Goal: Task Accomplishment & Management: Use online tool/utility

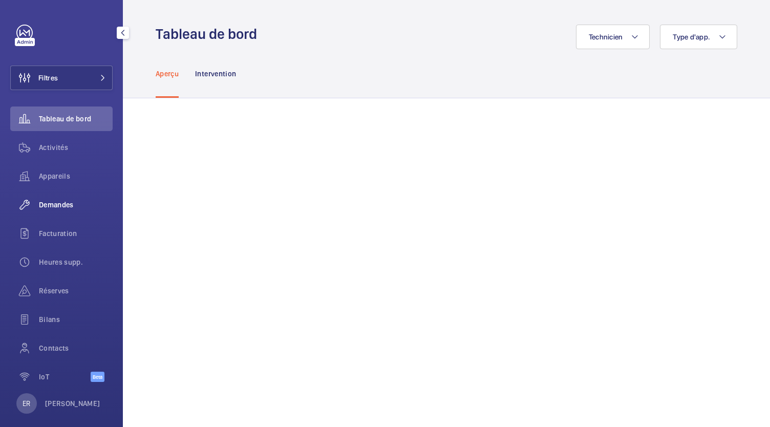
click at [54, 203] on span "Demandes" at bounding box center [76, 205] width 74 height 10
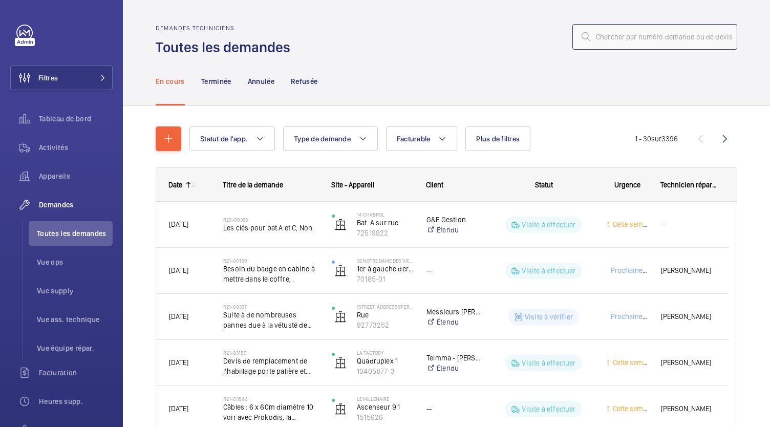
click at [624, 33] on input "text" at bounding box center [654, 37] width 165 height 26
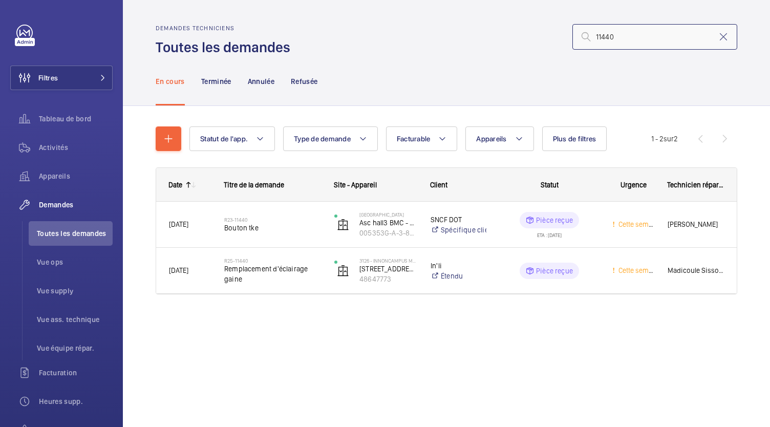
click at [595, 35] on input "11440" at bounding box center [654, 37] width 165 height 26
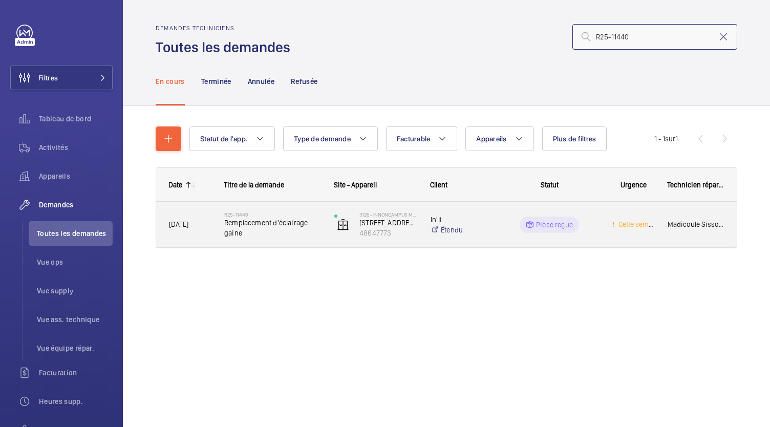
type input "R25-11440"
click at [263, 219] on span "Remplacement d'éclairage gaine" at bounding box center [272, 228] width 97 height 20
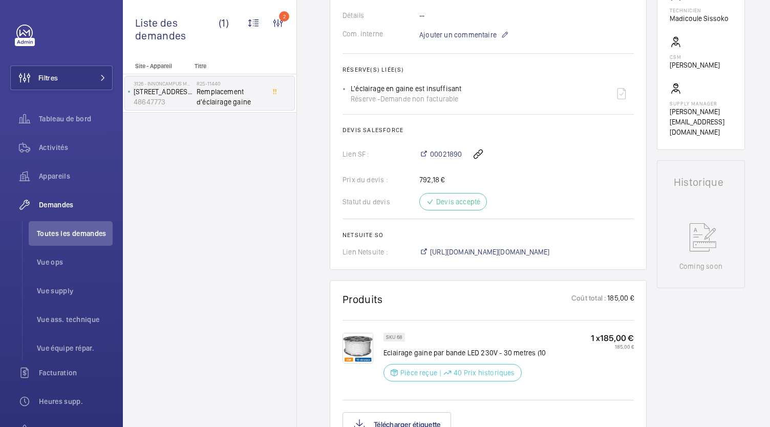
scroll to position [332, 0]
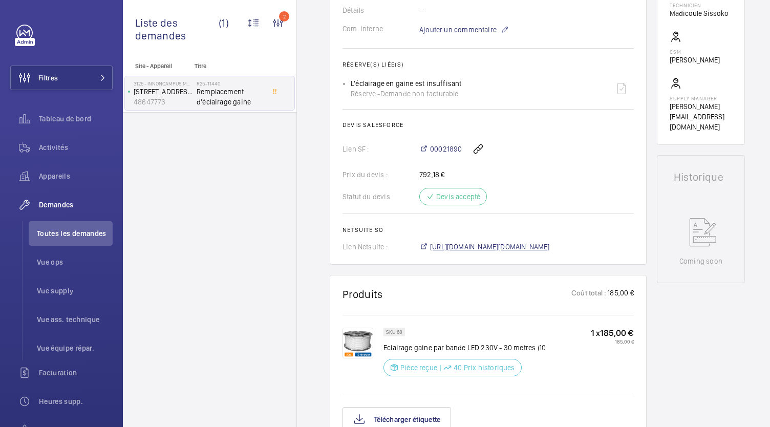
click at [457, 252] on span "[URL][DOMAIN_NAME][DOMAIN_NAME]" at bounding box center [490, 247] width 120 height 10
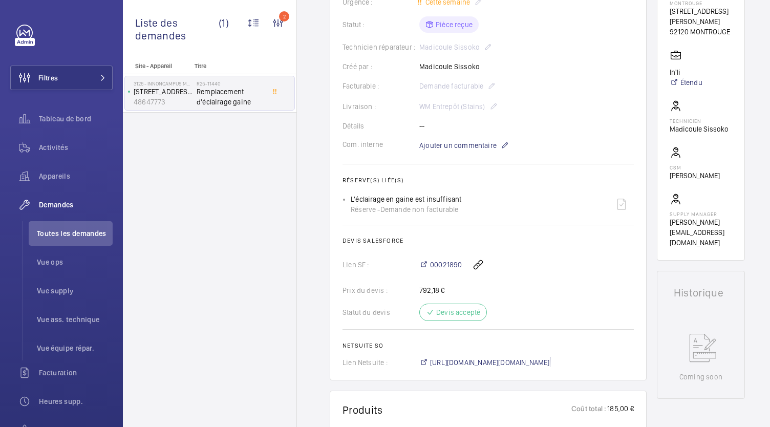
scroll to position [0, 0]
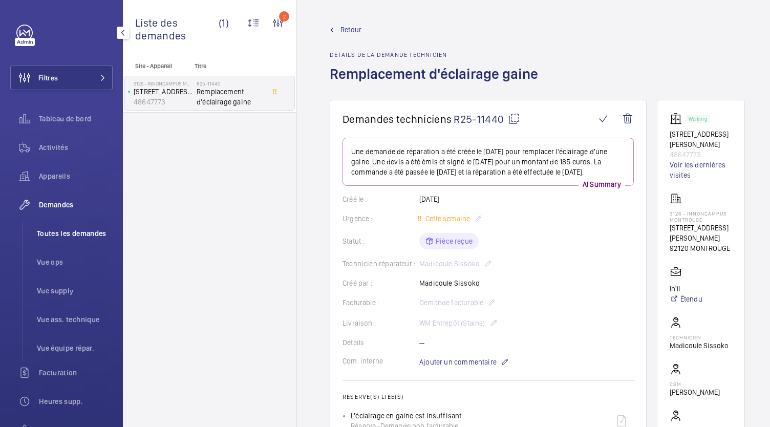
click at [80, 229] on span "Toutes les demandes" at bounding box center [75, 233] width 76 height 10
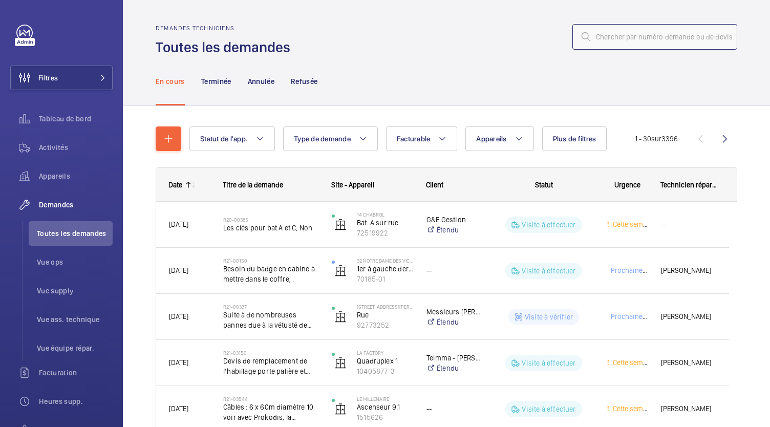
click at [648, 39] on input "text" at bounding box center [654, 37] width 165 height 26
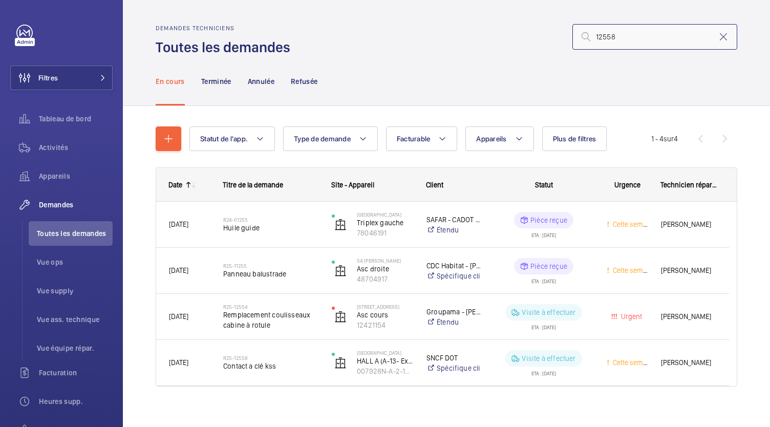
click at [590, 39] on input "12558" at bounding box center [654, 37] width 165 height 26
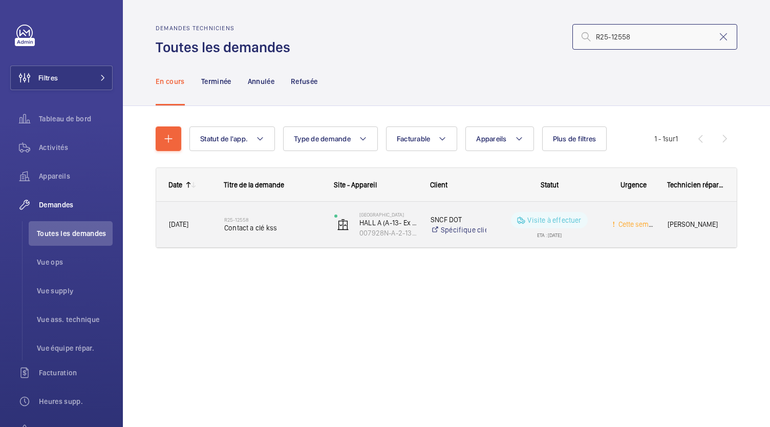
type input "R25-12558"
click at [272, 229] on span "Contact a clé kss" at bounding box center [272, 228] width 97 height 10
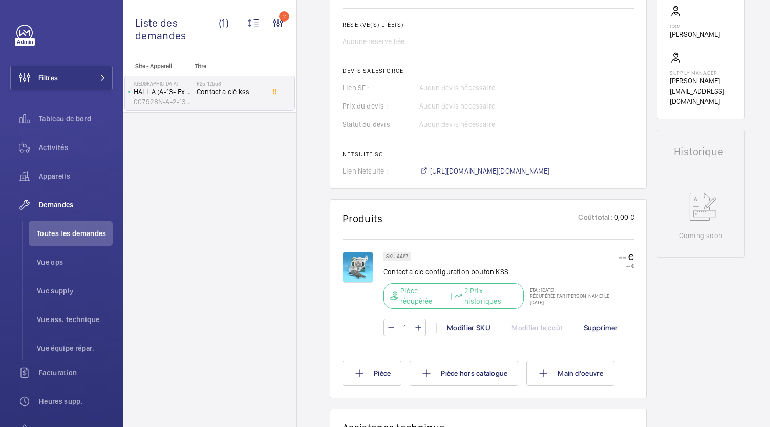
scroll to position [381, 0]
click at [450, 175] on span "https://6461500.app.netsuite.com/app/accounting/transactions/salesord.nl?id=303…" at bounding box center [490, 172] width 120 height 10
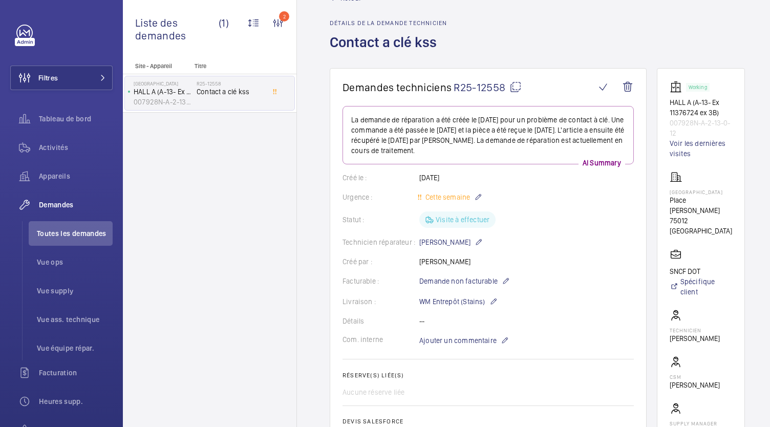
scroll to position [32, 0]
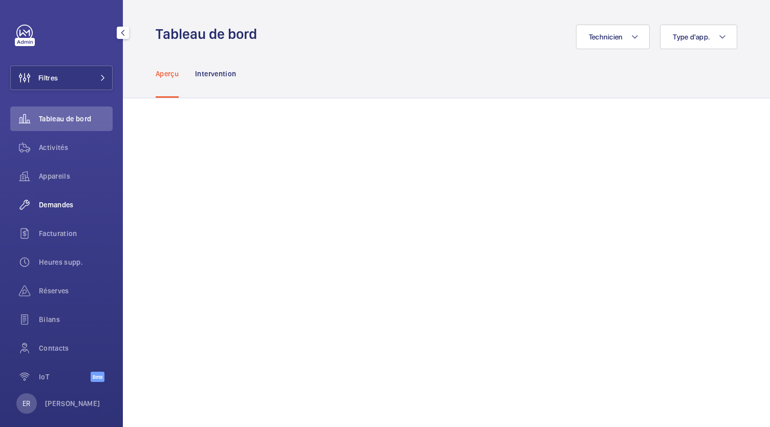
click at [52, 201] on span "Demandes" at bounding box center [76, 205] width 74 height 10
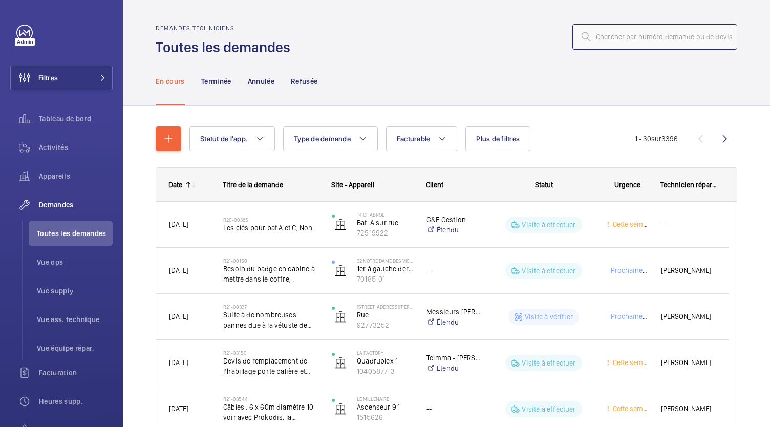
click at [594, 37] on input "text" at bounding box center [654, 37] width 165 height 26
click at [602, 31] on input "text" at bounding box center [654, 37] width 165 height 26
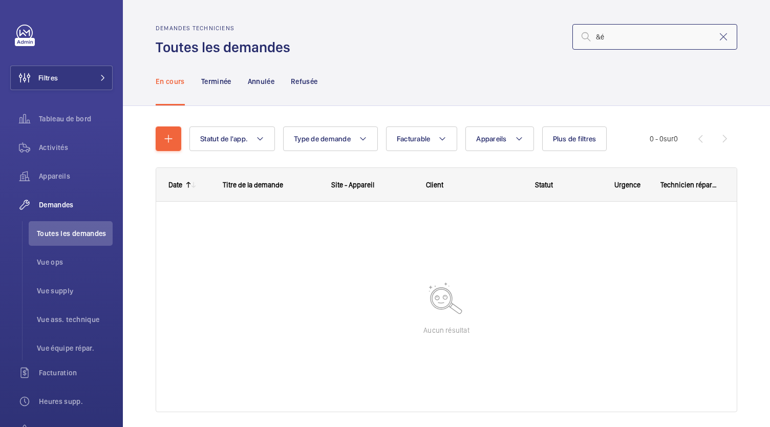
type input "&"
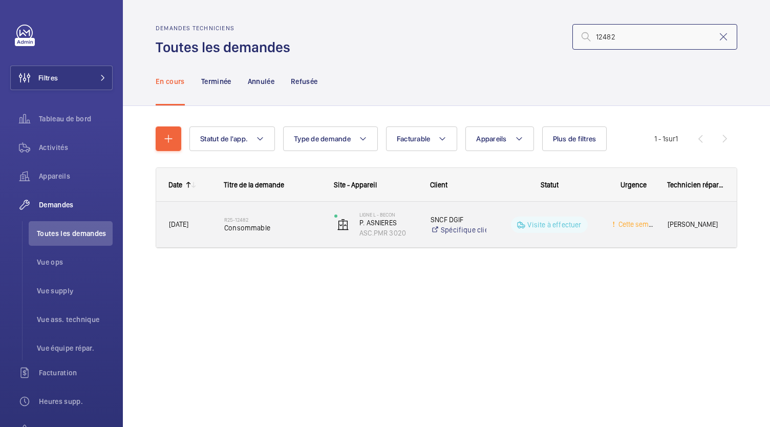
type input "12482"
click at [240, 232] on span "Consommable" at bounding box center [272, 228] width 97 height 10
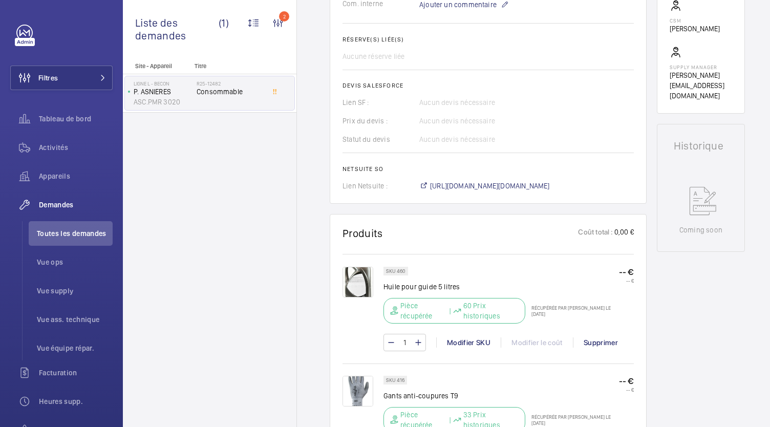
scroll to position [357, 0]
click at [445, 191] on span "https://6461500.app.netsuite.com/app/accounting/transactions/salesord.nl?id=304…" at bounding box center [490, 186] width 120 height 10
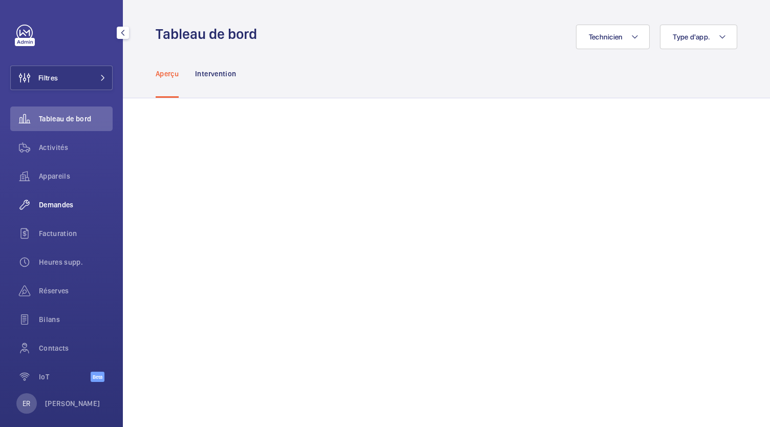
click at [55, 210] on div "Demandes" at bounding box center [61, 204] width 102 height 25
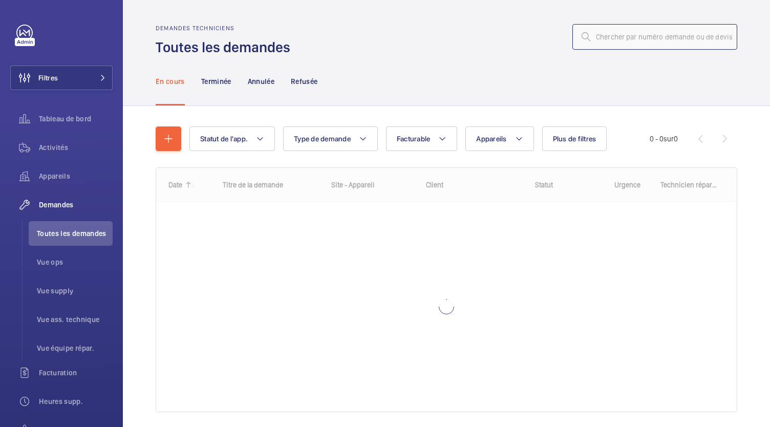
click at [597, 39] on input "text" at bounding box center [654, 37] width 165 height 26
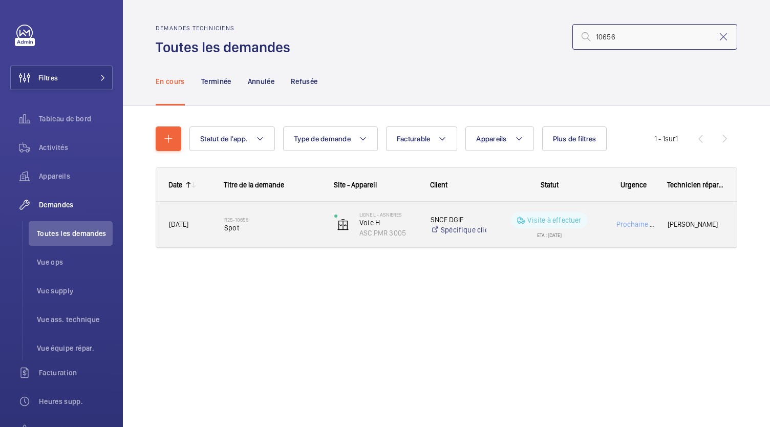
type input "10656"
click at [238, 222] on h2 "R25-10656" at bounding box center [272, 220] width 97 height 6
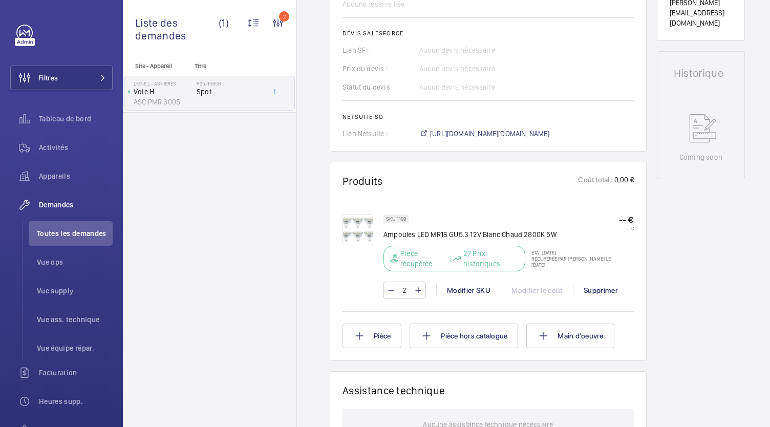
scroll to position [444, 0]
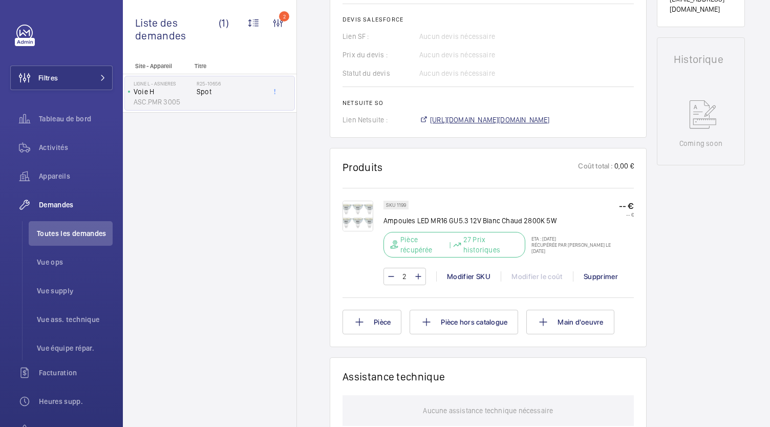
click at [472, 123] on span "https://6461500.app.netsuite.com/app/accounting/transactions/salesord.nl?id=303…" at bounding box center [490, 120] width 120 height 10
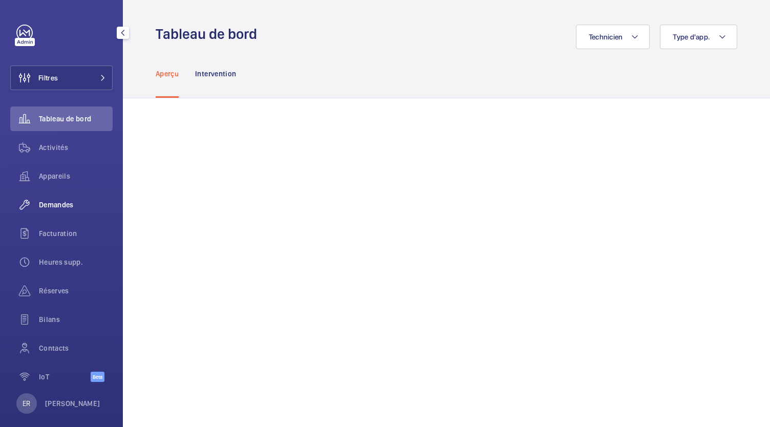
click at [71, 208] on span "Demandes" at bounding box center [76, 205] width 74 height 10
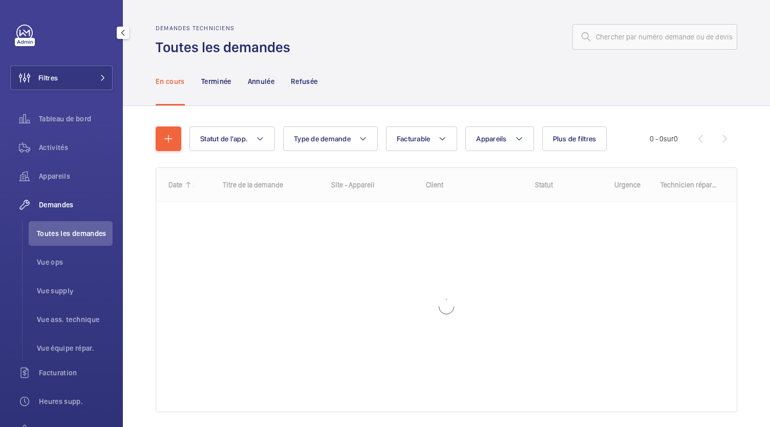
click at [69, 237] on span "Toutes les demandes" at bounding box center [75, 233] width 76 height 10
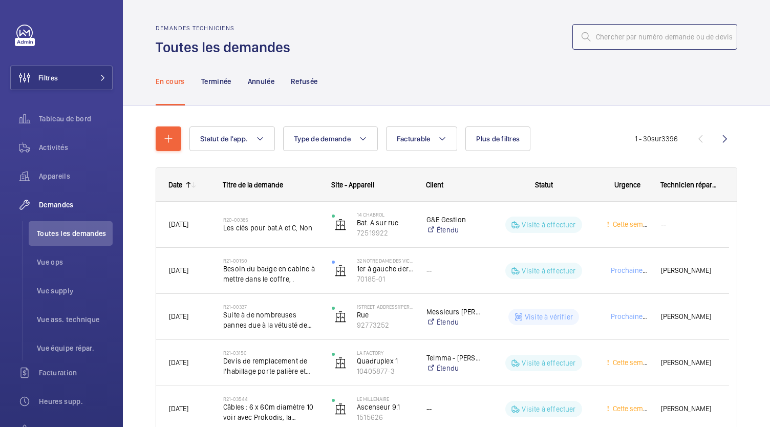
click at [611, 38] on input "text" at bounding box center [654, 37] width 165 height 26
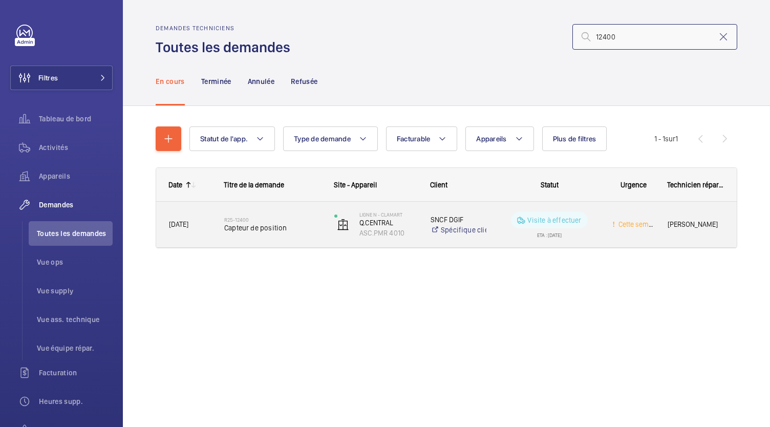
type input "12400"
click at [242, 231] on span "Capteur de position" at bounding box center [272, 228] width 97 height 10
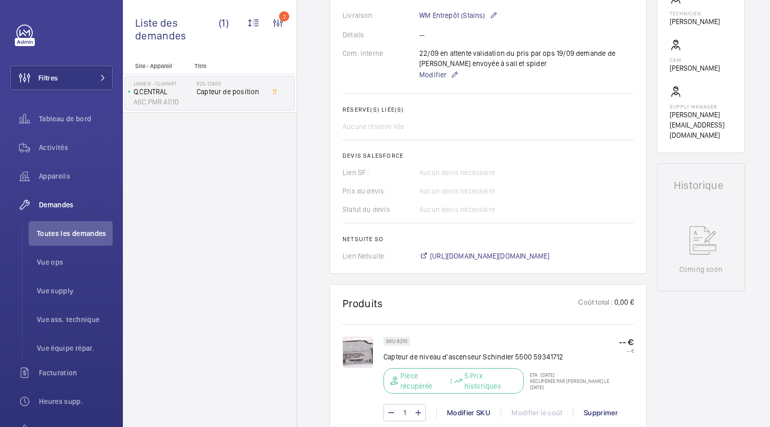
scroll to position [308, 0]
click at [450, 255] on span "https://6461500.app.netsuite.com/app/accounting/transactions/salesord.nl?id=302…" at bounding box center [490, 255] width 120 height 10
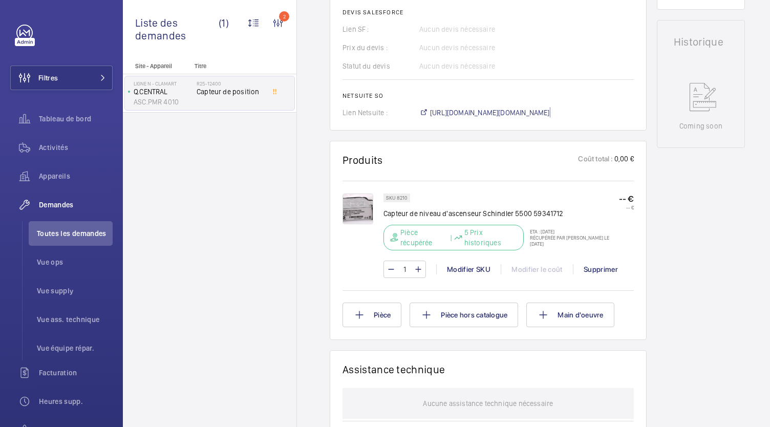
scroll to position [452, 0]
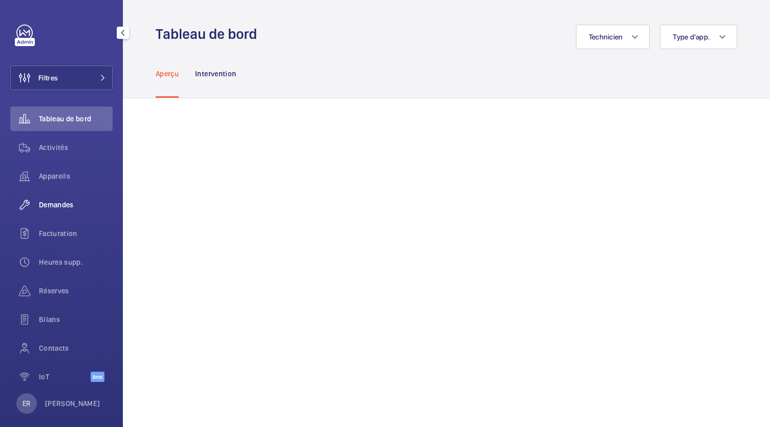
click at [52, 208] on span "Demandes" at bounding box center [76, 205] width 74 height 10
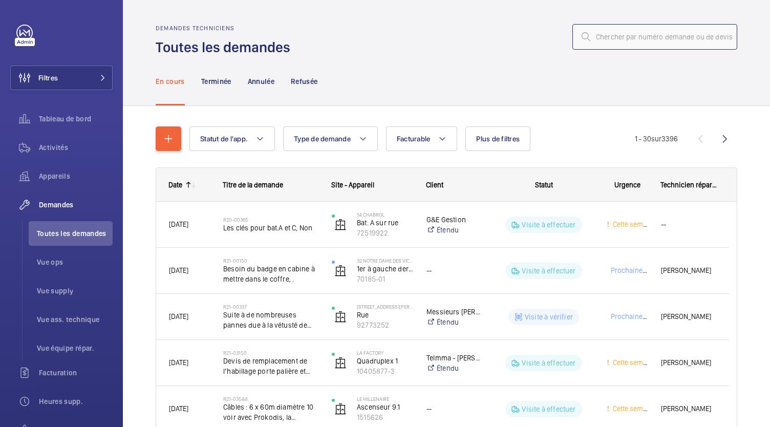
click at [605, 41] on input "text" at bounding box center [654, 37] width 165 height 26
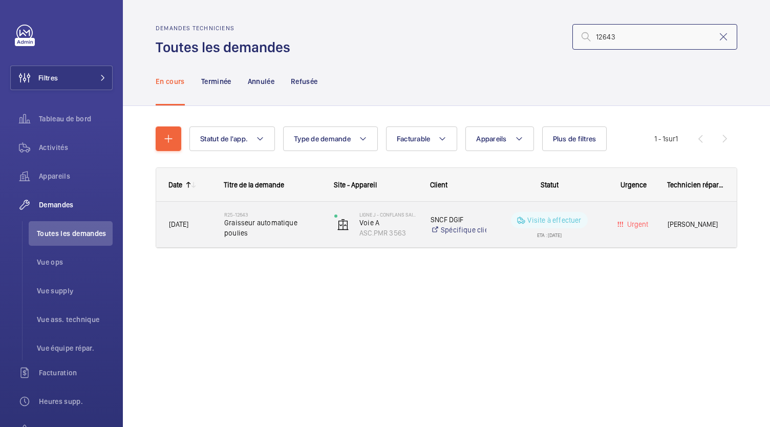
type input "12643"
click at [253, 226] on span "Graisseur automatique poulies" at bounding box center [272, 228] width 97 height 20
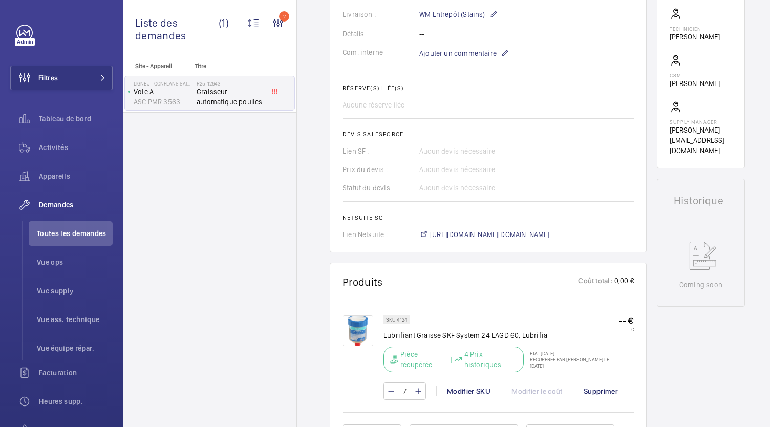
scroll to position [319, 0]
click at [475, 233] on span "https://6461500.app.netsuite.com/app/accounting/transactions/salesord.nl?id=303…" at bounding box center [490, 234] width 120 height 10
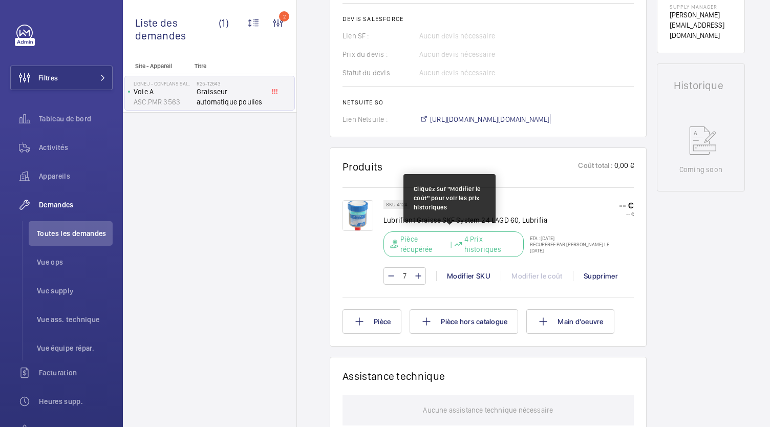
scroll to position [435, 0]
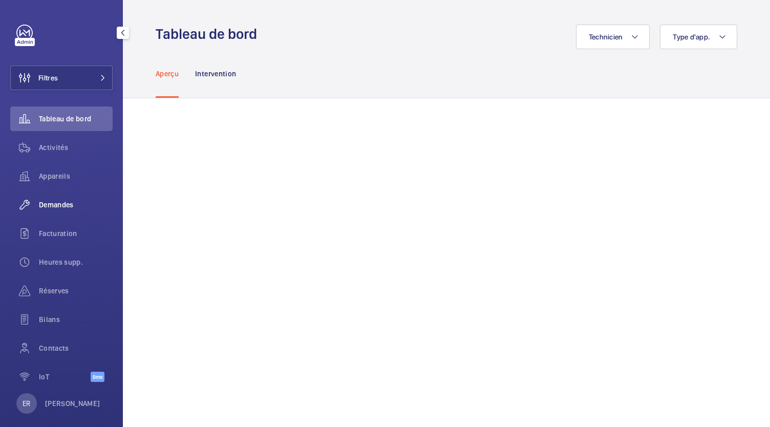
click at [36, 205] on wm-front-icon-button at bounding box center [24, 204] width 29 height 25
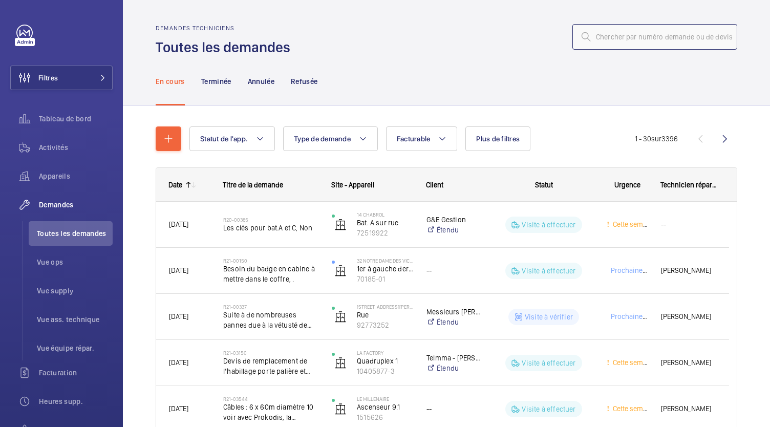
click at [621, 43] on input "text" at bounding box center [654, 37] width 165 height 26
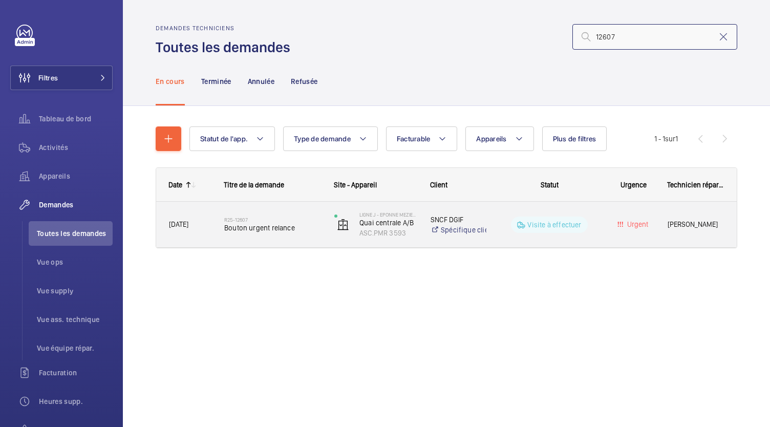
type input "12607"
click at [265, 231] on span "Bouton urgent relance" at bounding box center [272, 228] width 97 height 10
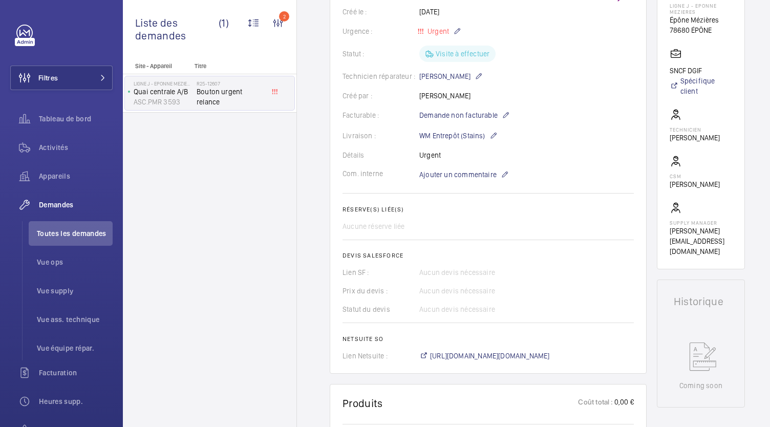
scroll to position [229, 0]
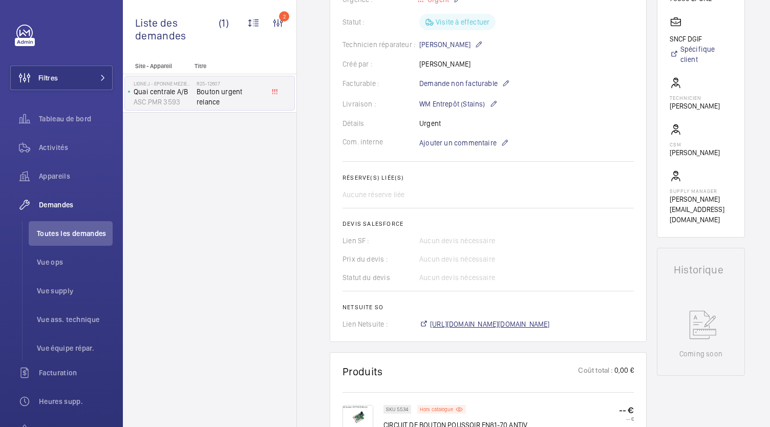
click at [504, 325] on span "https://6461500.app.netsuite.com/app/accounting/transactions/salesord.nl?id=303…" at bounding box center [490, 324] width 120 height 10
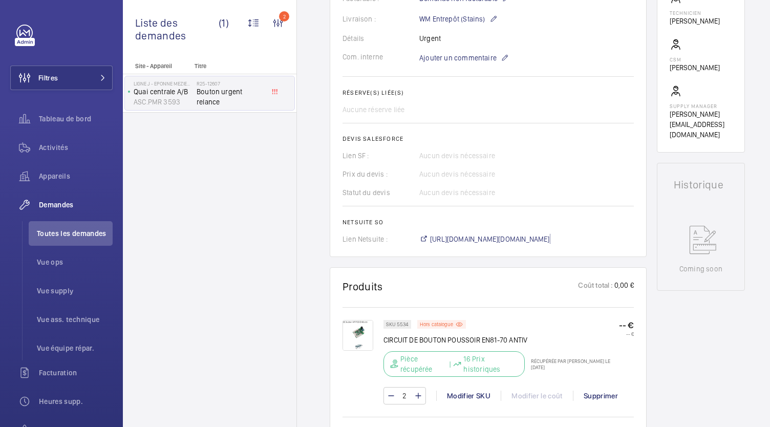
scroll to position [426, 0]
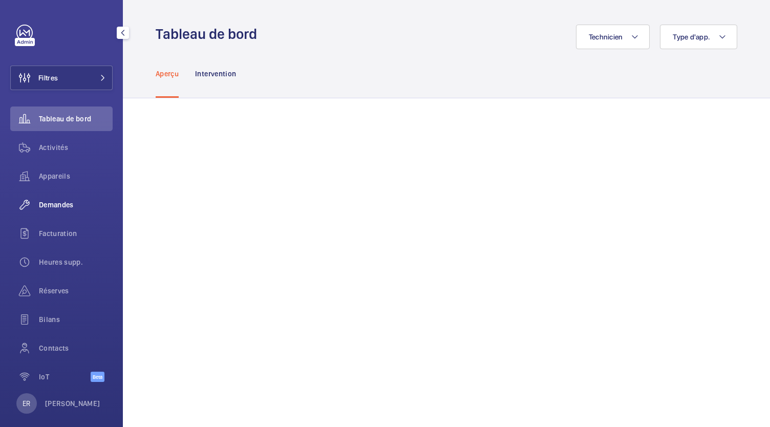
click at [63, 208] on span "Demandes" at bounding box center [76, 205] width 74 height 10
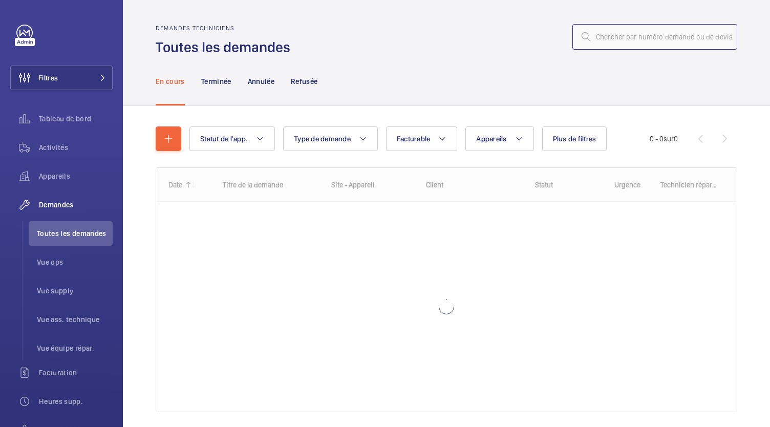
click at [615, 39] on input "text" at bounding box center [654, 37] width 165 height 26
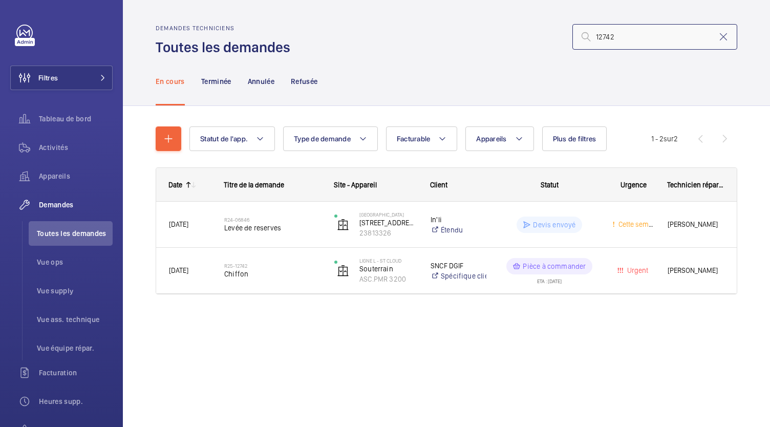
click at [595, 36] on input "12742" at bounding box center [654, 37] width 165 height 26
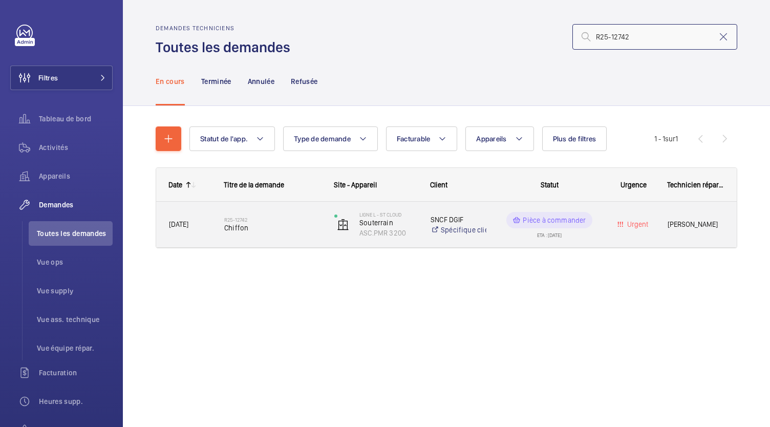
type input "R25-12742"
click at [234, 230] on span "Chiffon" at bounding box center [272, 228] width 97 height 10
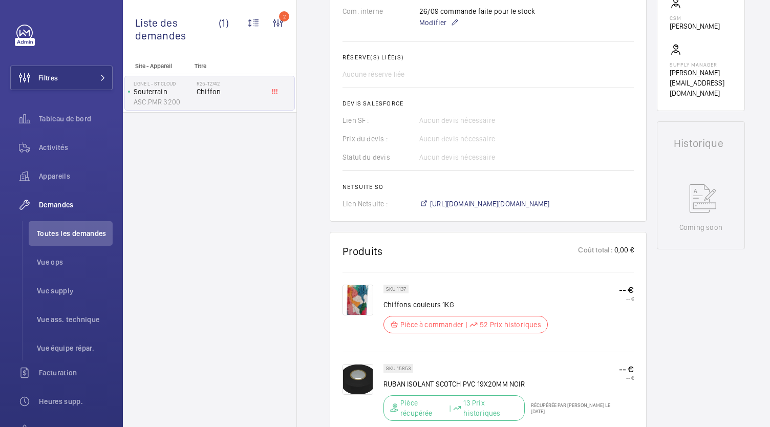
scroll to position [361, 0]
click at [473, 198] on span "https://6461500.app.netsuite.com/app/accounting/transactions/salesord.nl?id=303…" at bounding box center [490, 203] width 120 height 10
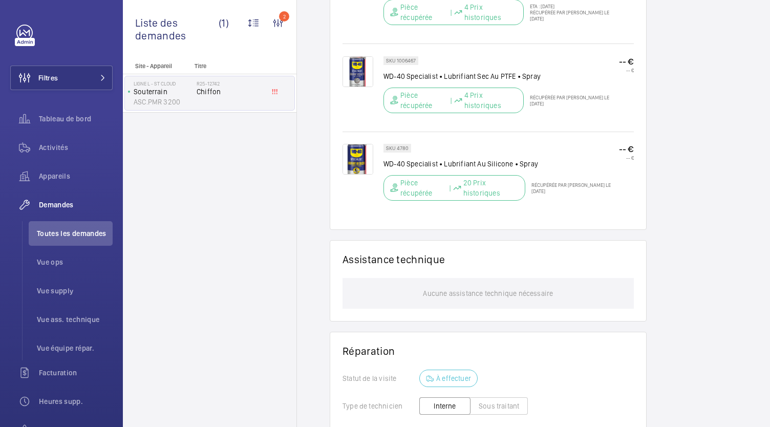
scroll to position [855, 0]
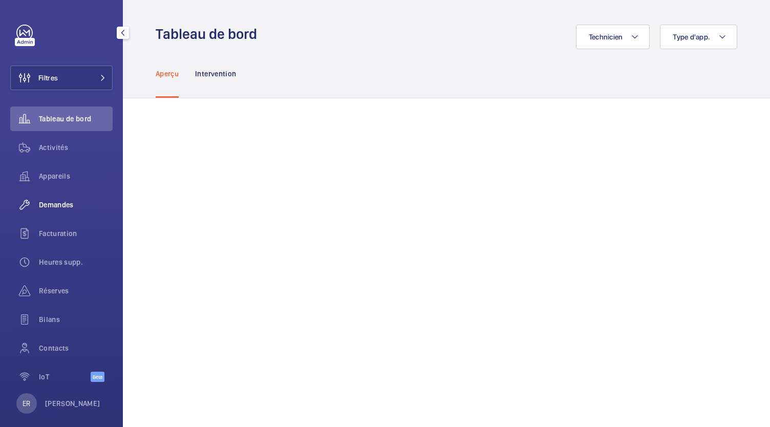
click at [53, 202] on span "Demandes" at bounding box center [76, 205] width 74 height 10
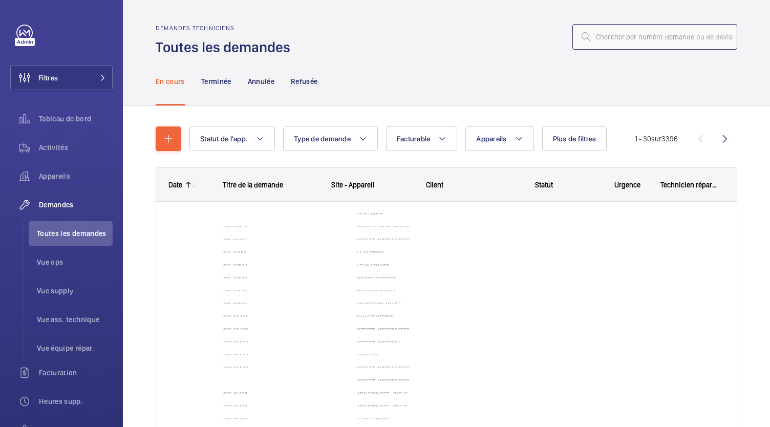
click at [635, 41] on input "text" at bounding box center [654, 37] width 165 height 26
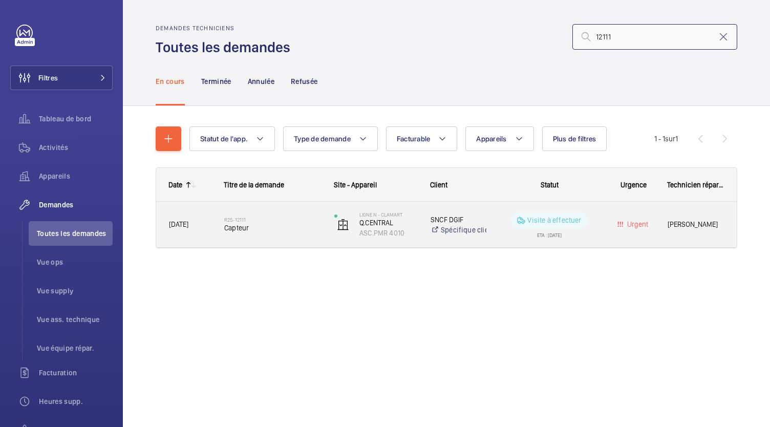
type input "12111"
click at [264, 219] on h2 "R25-12111" at bounding box center [272, 220] width 97 height 6
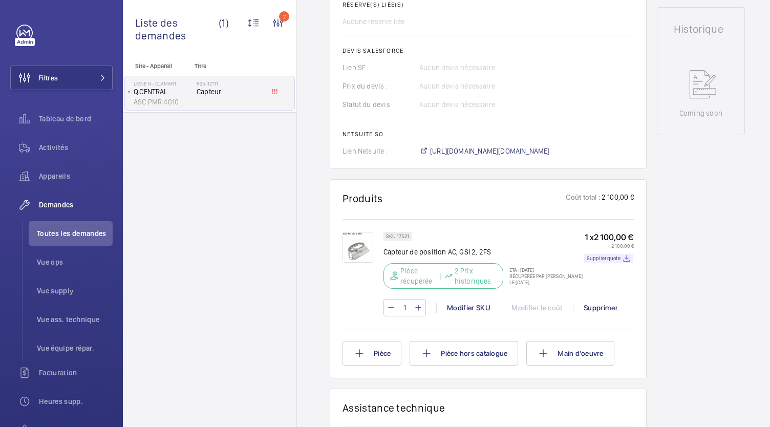
scroll to position [463, 0]
click at [455, 146] on span "[URL][DOMAIN_NAME][DOMAIN_NAME]" at bounding box center [490, 151] width 120 height 10
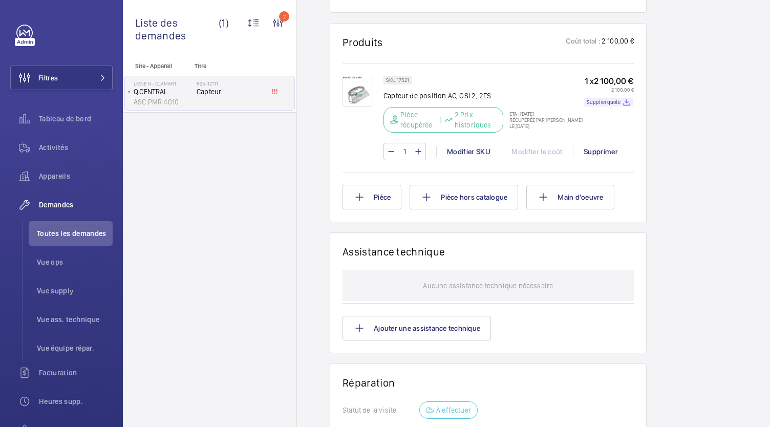
scroll to position [620, 0]
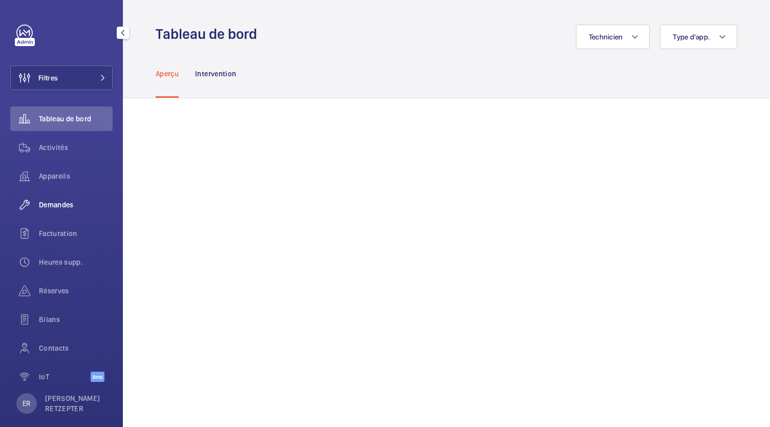
click at [57, 204] on span "Demandes" at bounding box center [76, 205] width 74 height 10
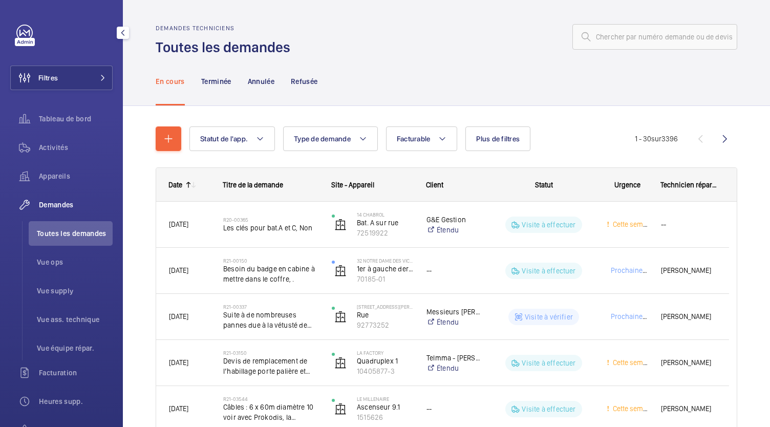
click at [60, 244] on li "Toutes les demandes" at bounding box center [71, 233] width 84 height 25
click at [62, 236] on span "Toutes les demandes" at bounding box center [75, 233] width 76 height 10
click at [621, 42] on input "text" at bounding box center [654, 37] width 165 height 26
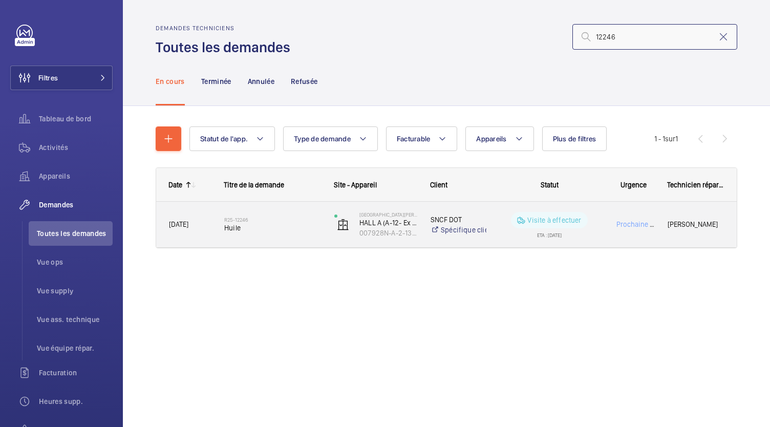
type input "12246"
click at [245, 230] on span "Huile" at bounding box center [272, 228] width 97 height 10
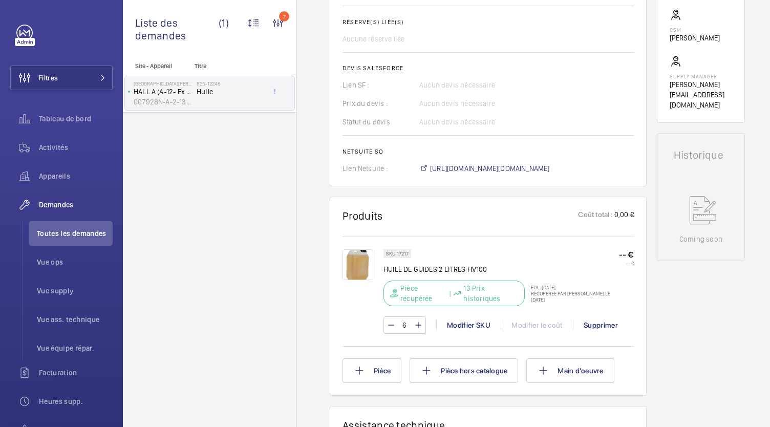
scroll to position [395, 0]
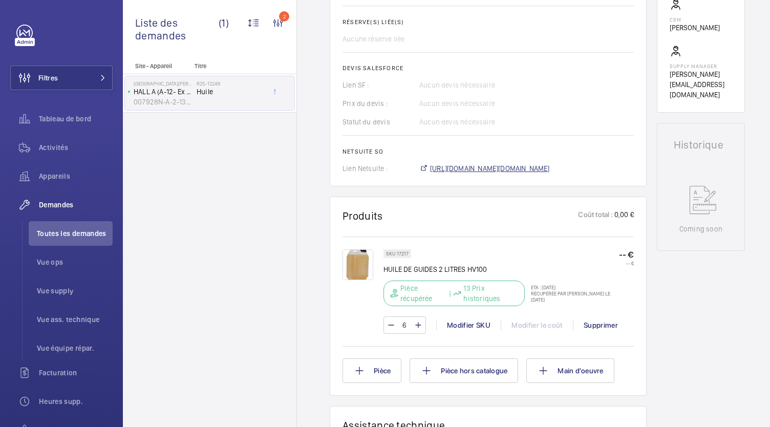
click at [455, 169] on span "https://6461500.app.netsuite.com/app/accounting/transactions/salesord.nl?id=302…" at bounding box center [490, 168] width 120 height 10
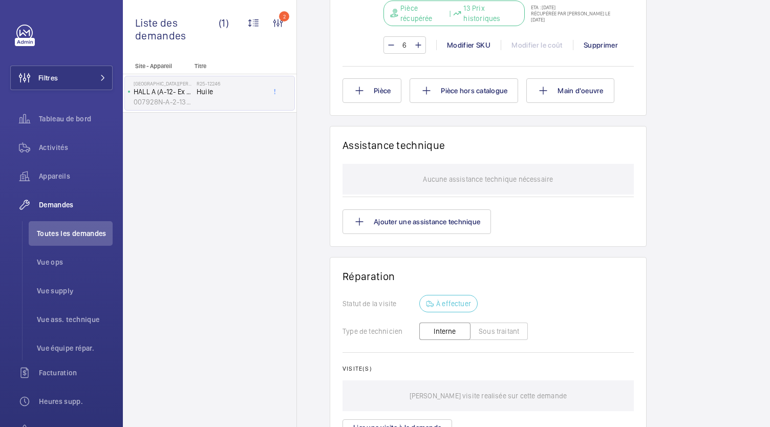
scroll to position [676, 0]
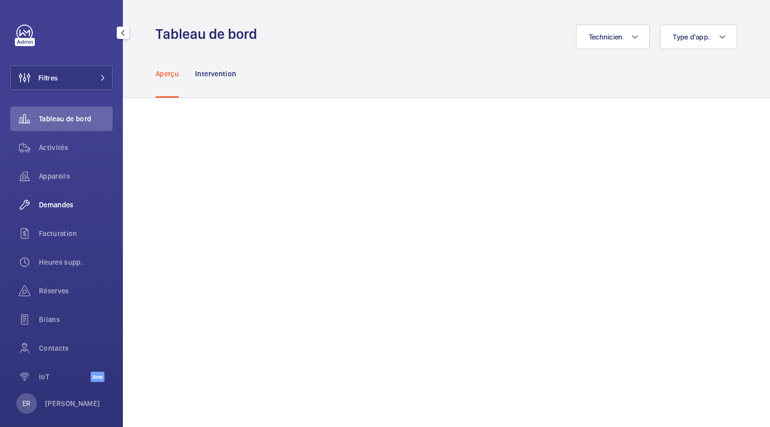
click at [59, 212] on div "Demandes" at bounding box center [61, 204] width 102 height 25
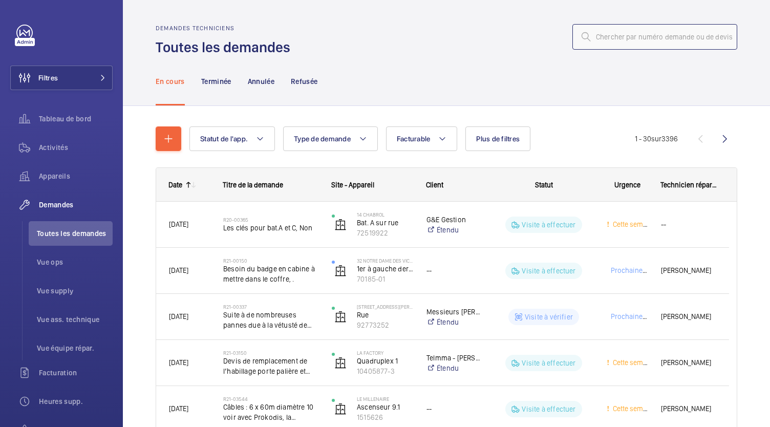
click at [614, 34] on input "text" at bounding box center [654, 37] width 165 height 26
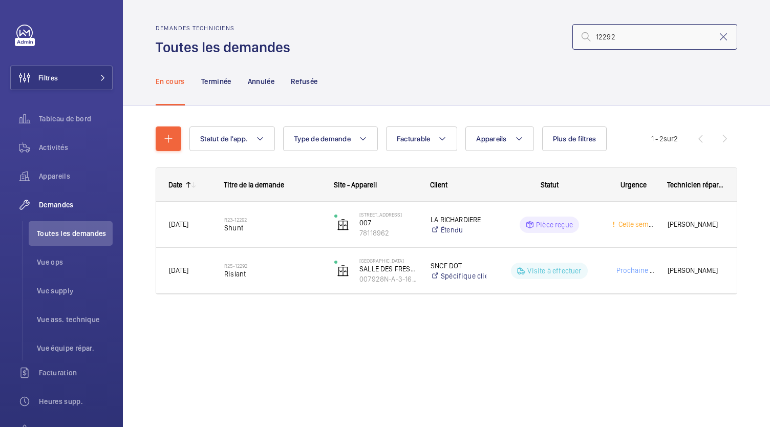
click at [595, 38] on input "12292" at bounding box center [654, 37] width 165 height 26
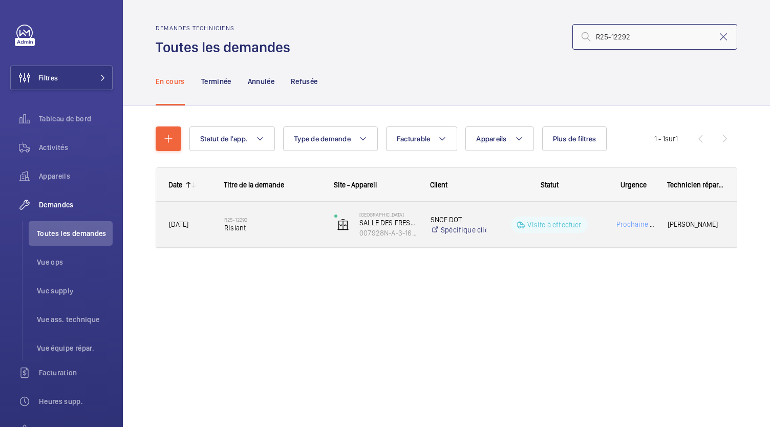
type input "R25-12292"
click at [251, 224] on span "Rislant" at bounding box center [272, 228] width 97 height 10
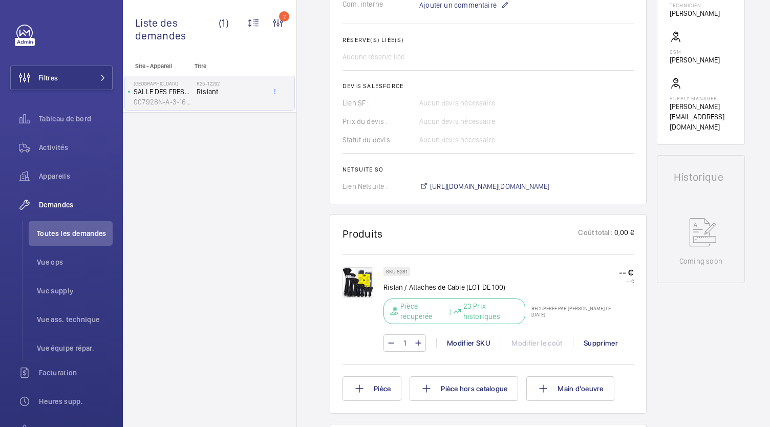
scroll to position [368, 0]
click at [455, 184] on span "https://6461500.app.netsuite.com/app/accounting/transactions/salesord.nl?id=303…" at bounding box center [490, 186] width 120 height 10
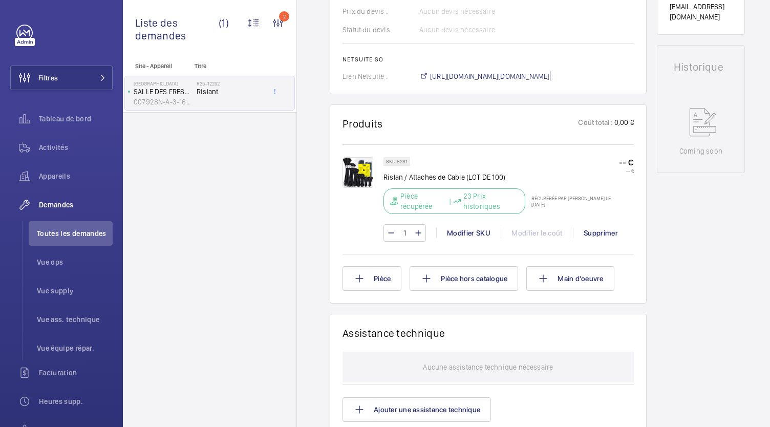
scroll to position [619, 0]
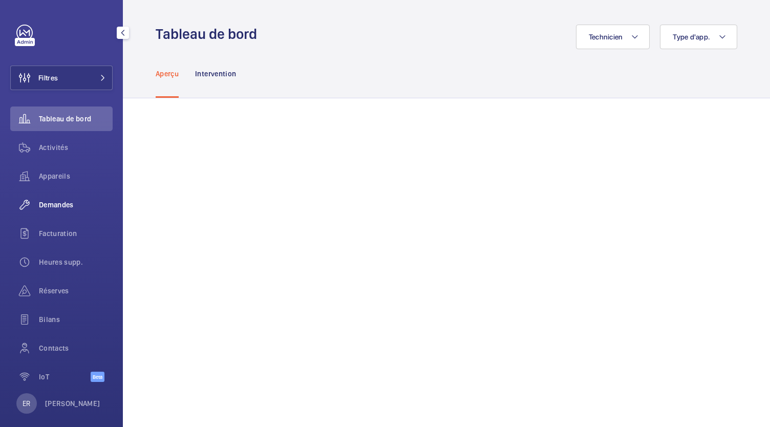
click at [57, 207] on span "Demandes" at bounding box center [76, 205] width 74 height 10
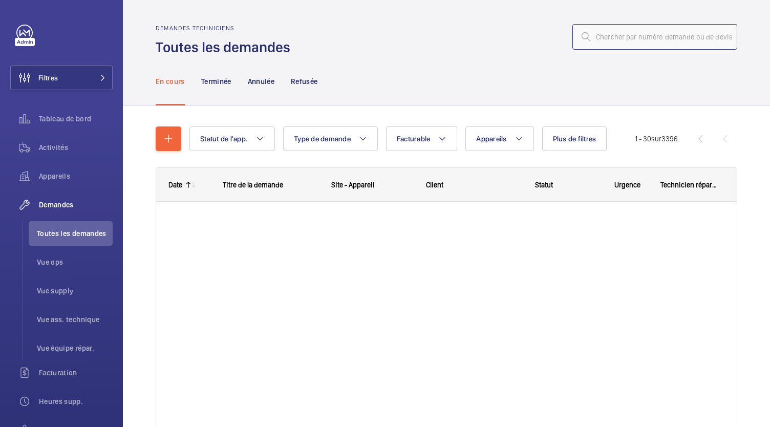
click at [598, 39] on input "text" at bounding box center [654, 37] width 165 height 26
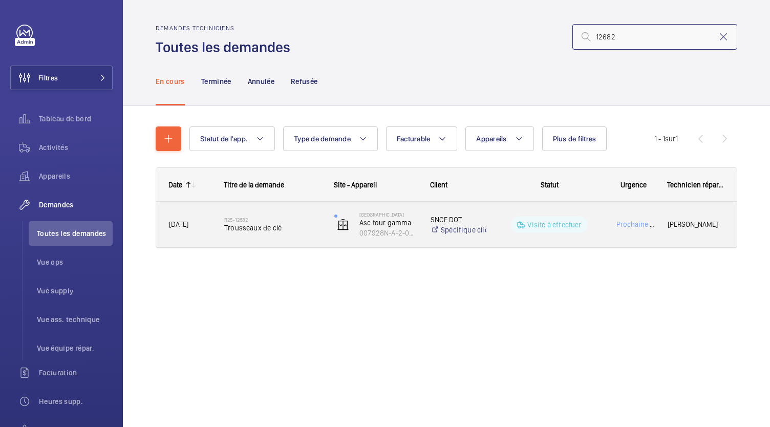
type input "12682"
click at [254, 225] on span "Trousseaux de clé" at bounding box center [272, 228] width 97 height 10
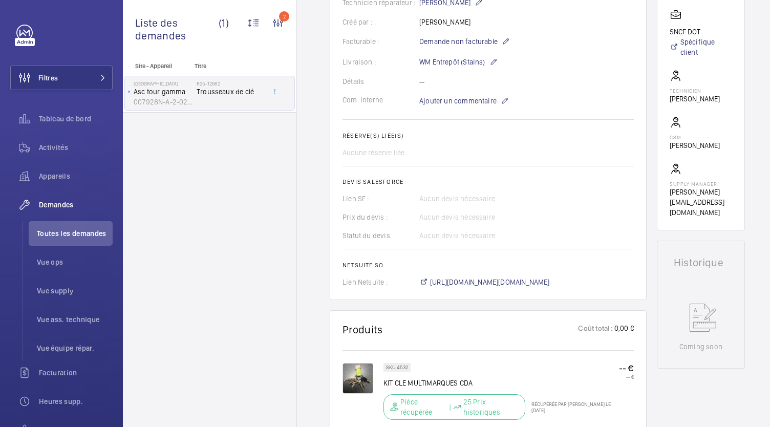
scroll to position [282, 0]
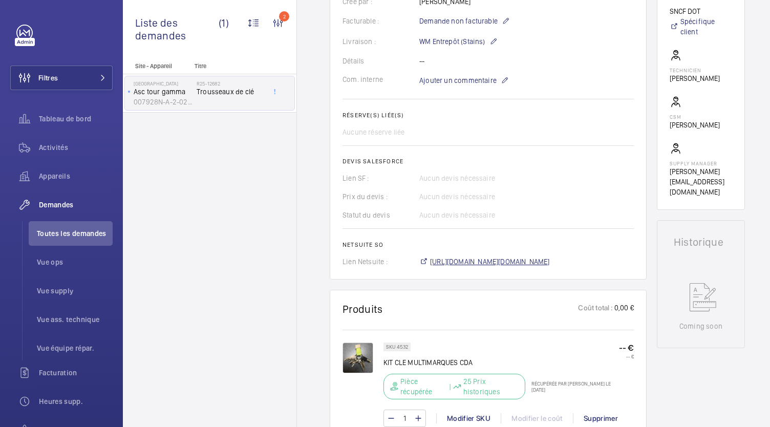
click at [453, 267] on span "https://6461500.app.netsuite.com/app/accounting/transactions/salesord.nl?id=303…" at bounding box center [490, 261] width 120 height 10
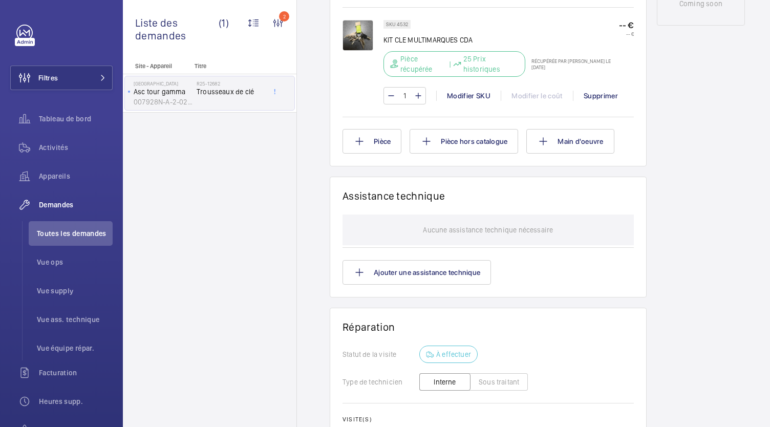
scroll to position [577, 0]
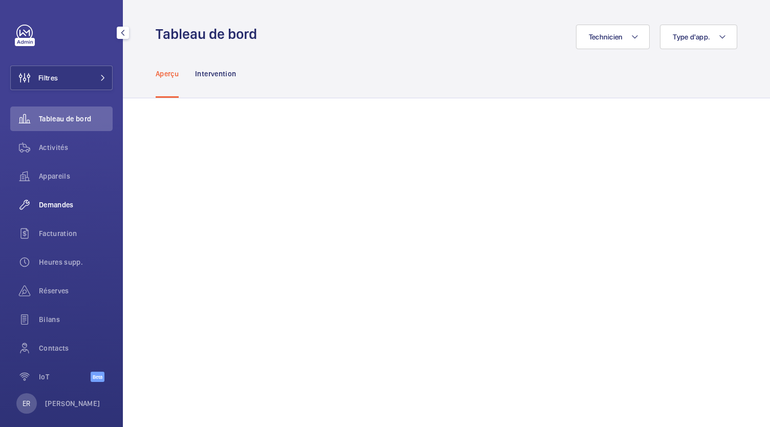
click at [61, 206] on span "Demandes" at bounding box center [76, 205] width 74 height 10
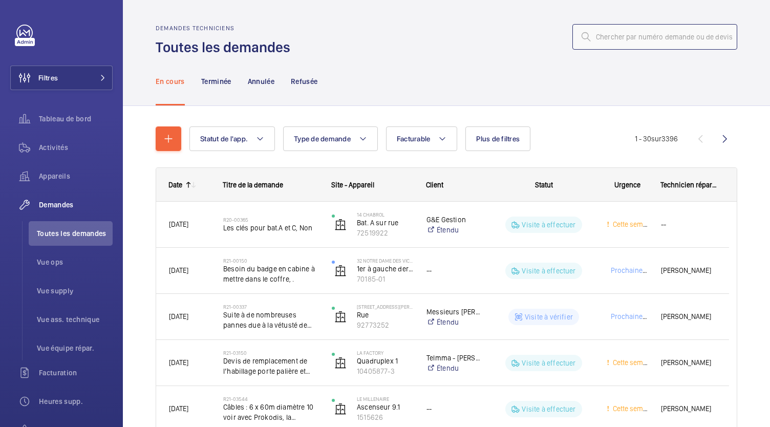
click at [628, 41] on input "text" at bounding box center [654, 37] width 165 height 26
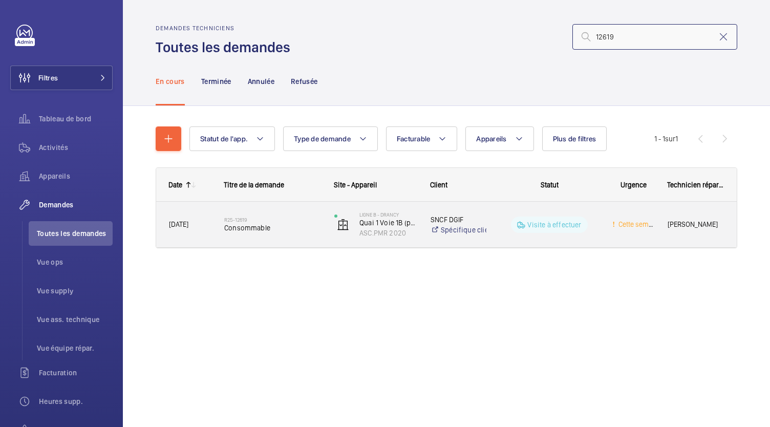
type input "12619"
click at [238, 230] on span "Consommable" at bounding box center [272, 228] width 97 height 10
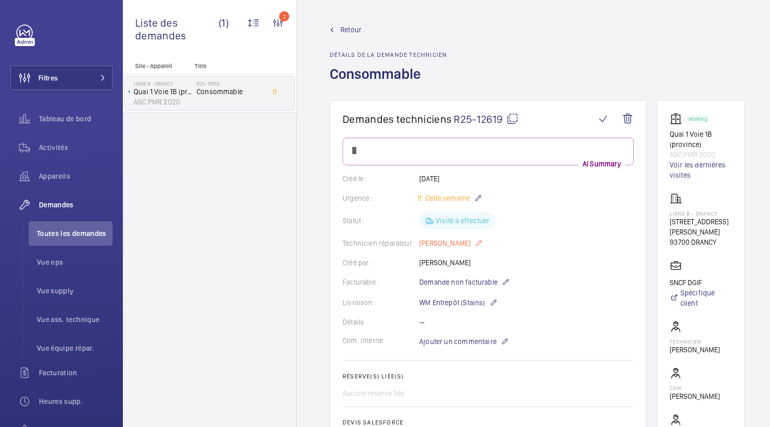
scroll to position [228, 0]
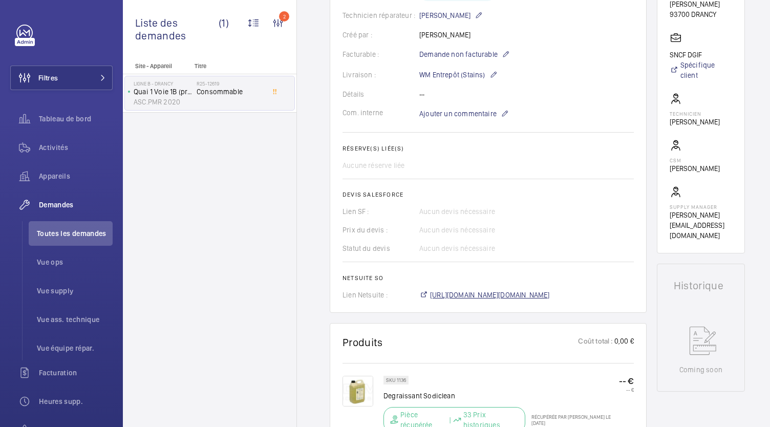
click at [465, 294] on span "https://6461500.app.netsuite.com/app/accounting/transactions/salesord.nl?id=304…" at bounding box center [490, 295] width 120 height 10
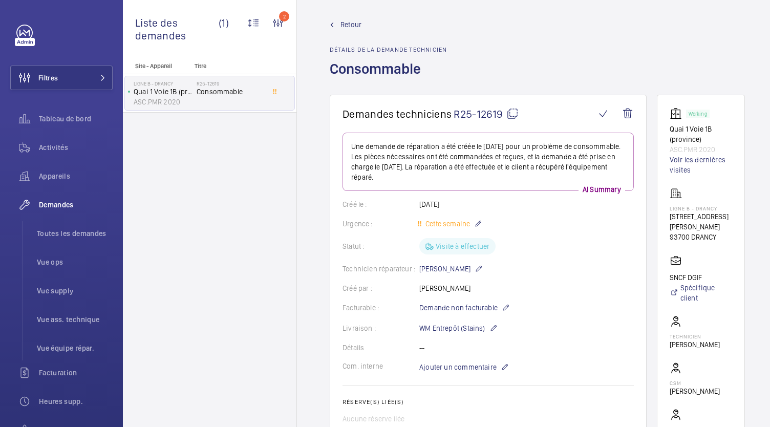
scroll to position [1, 0]
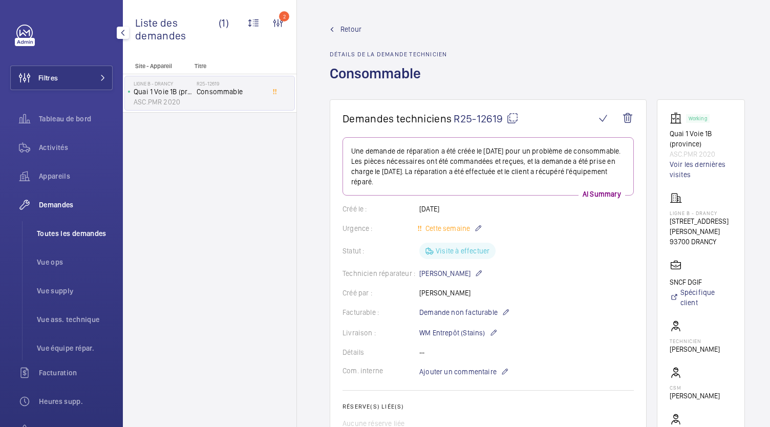
click at [69, 233] on span "Toutes les demandes" at bounding box center [75, 233] width 76 height 10
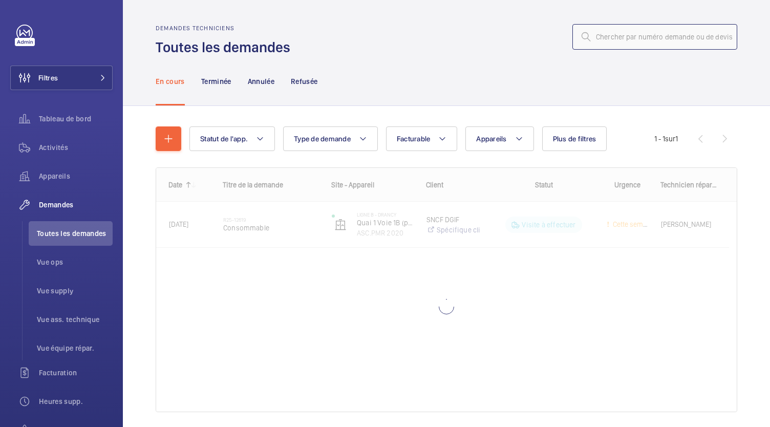
click at [612, 39] on input "text" at bounding box center [654, 37] width 165 height 26
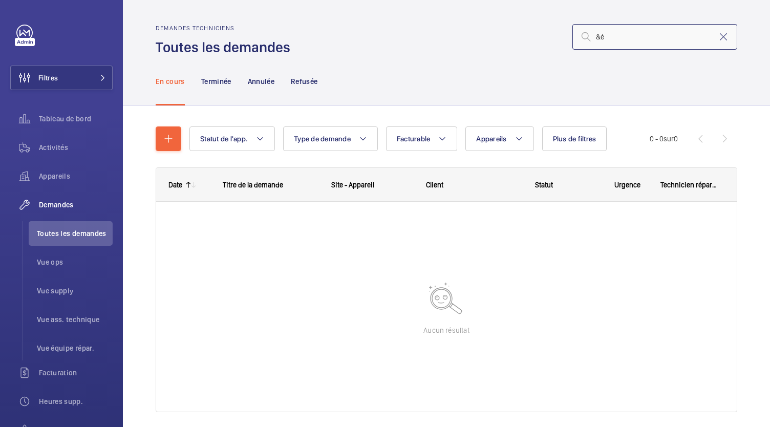
type input "&"
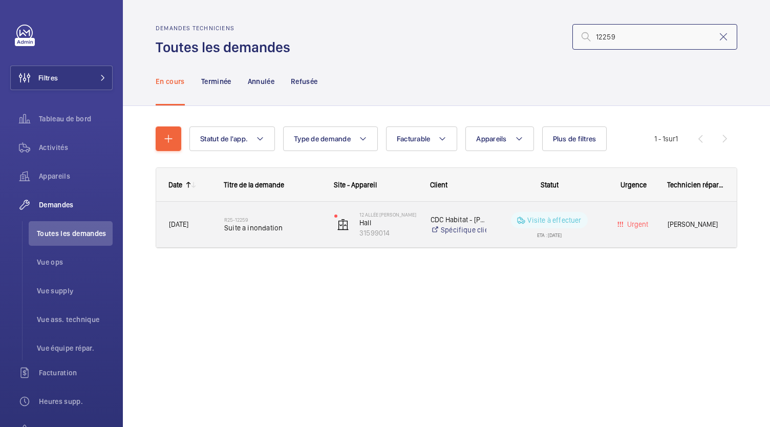
type input "12259"
click at [238, 222] on h2 "R25-12259" at bounding box center [272, 220] width 97 height 6
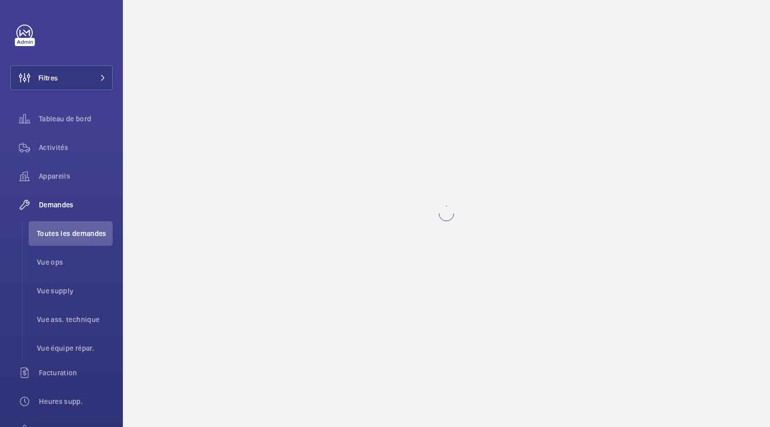
click at [238, 222] on wm-front-async-data-loader at bounding box center [446, 213] width 647 height 427
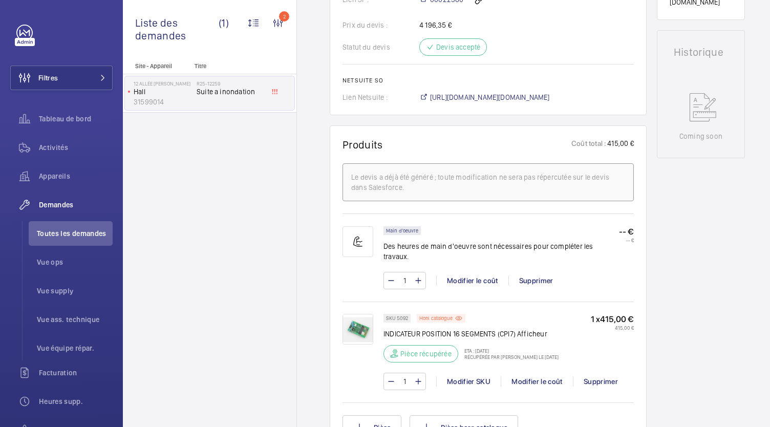
scroll to position [477, 0]
click at [452, 102] on span "https://6461500.app.netsuite.com/app/accounting/transactions/salesord.nl?id=303…" at bounding box center [490, 98] width 120 height 10
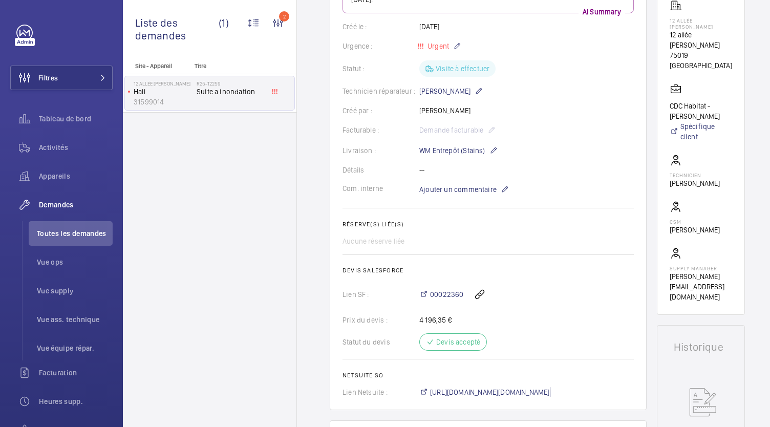
scroll to position [0, 0]
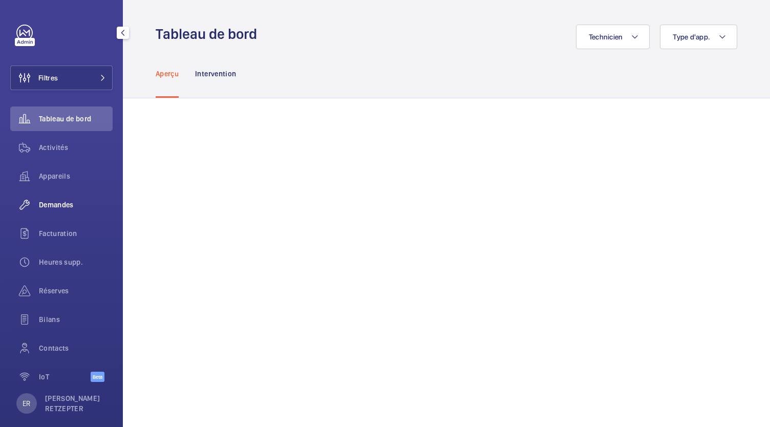
click at [71, 211] on div "Demandes" at bounding box center [61, 204] width 102 height 25
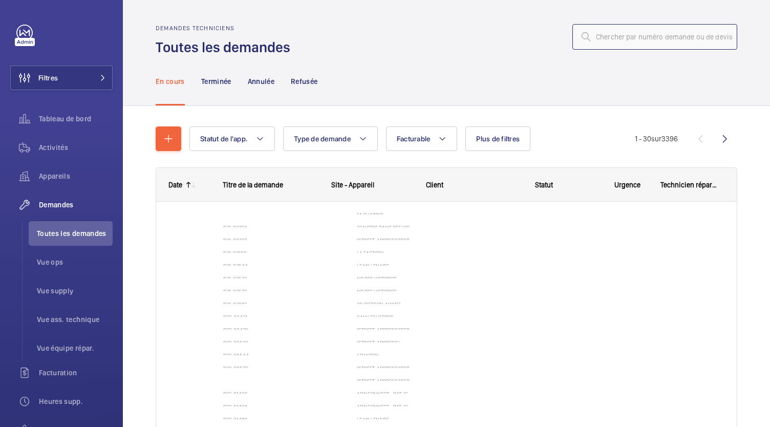
click at [602, 41] on input "text" at bounding box center [654, 37] width 165 height 26
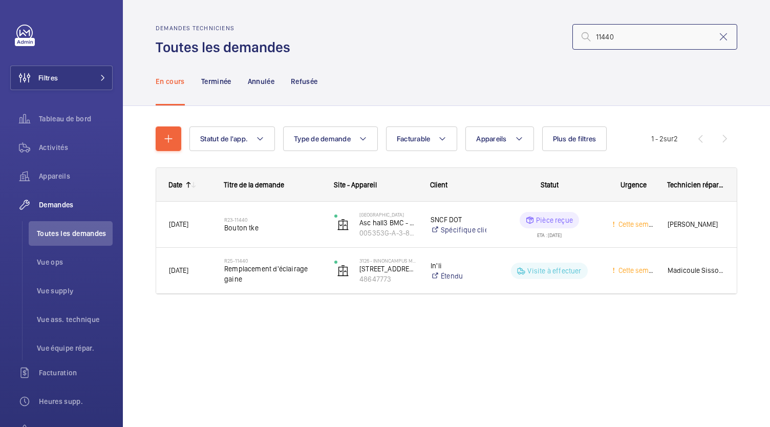
click at [595, 38] on input "11440" at bounding box center [654, 37] width 165 height 26
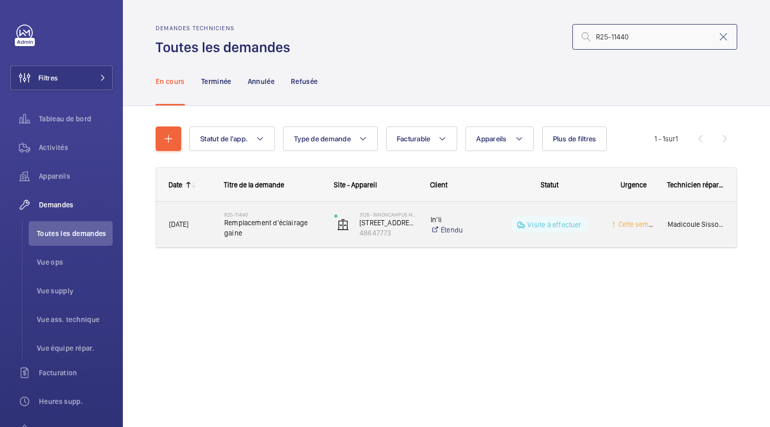
type input "R25-11440"
click at [264, 223] on span "Remplacement d'éclairage gaine" at bounding box center [272, 228] width 97 height 20
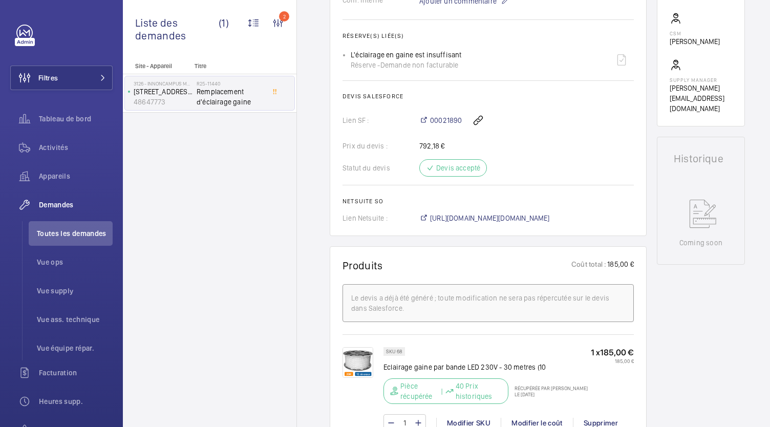
scroll to position [374, 0]
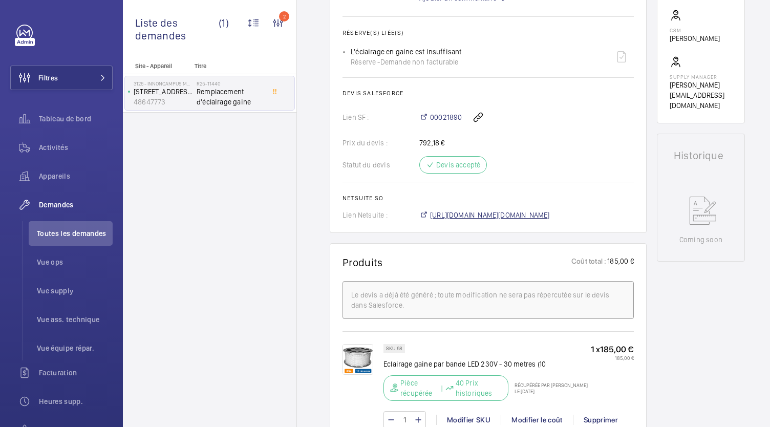
click at [476, 214] on span "[URL][DOMAIN_NAME][DOMAIN_NAME]" at bounding box center [490, 215] width 120 height 10
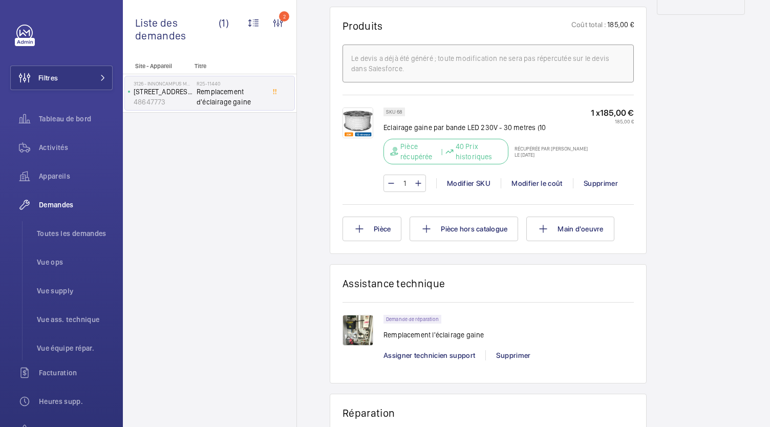
scroll to position [605, 0]
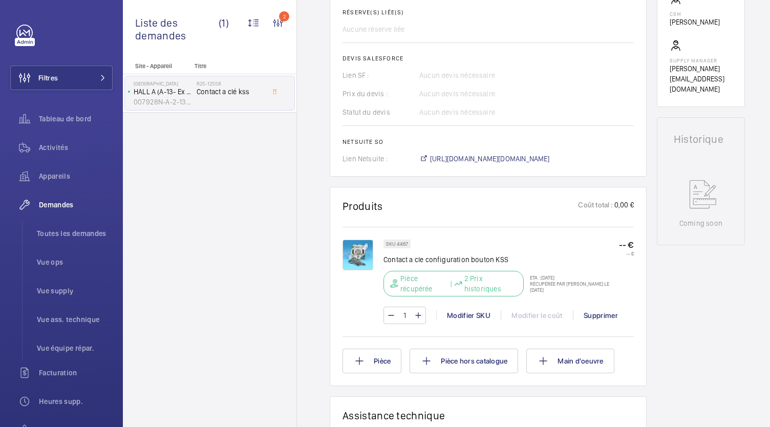
scroll to position [480, 0]
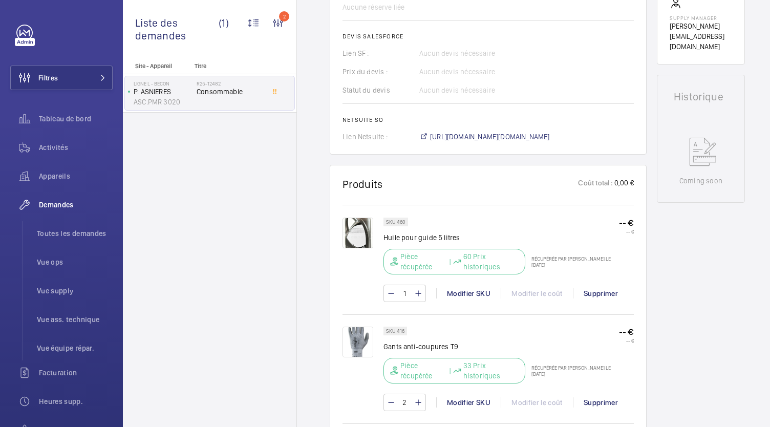
scroll to position [430, 0]
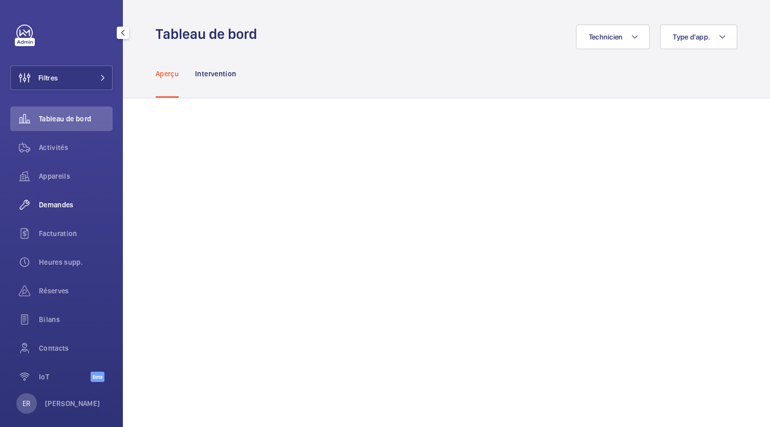
click at [59, 208] on span "Demandes" at bounding box center [76, 205] width 74 height 10
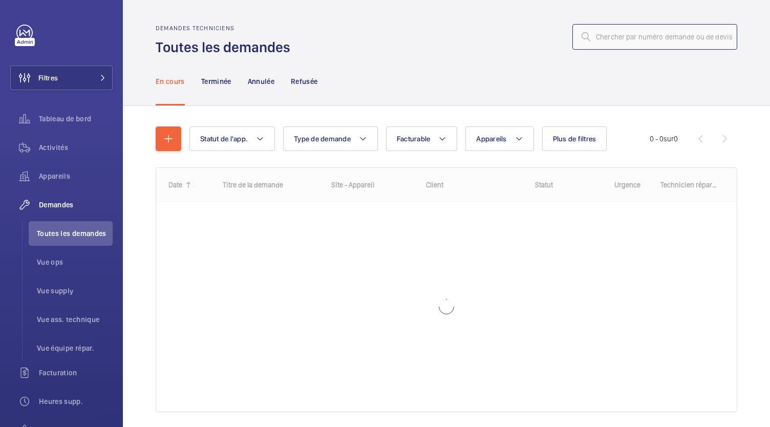
click at [615, 44] on input "text" at bounding box center [654, 37] width 165 height 26
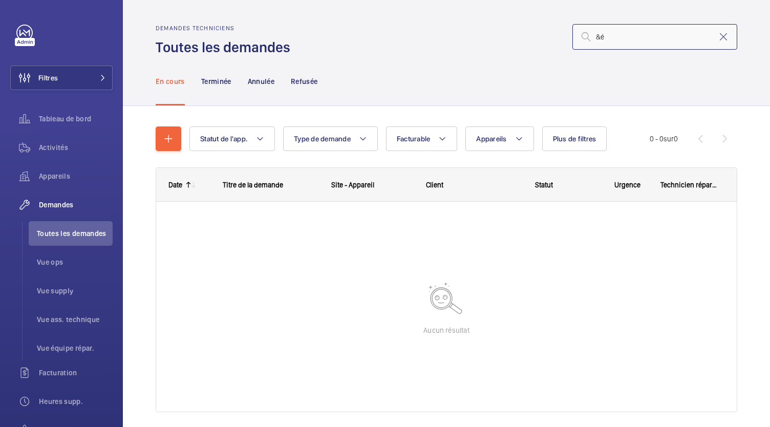
type input "&"
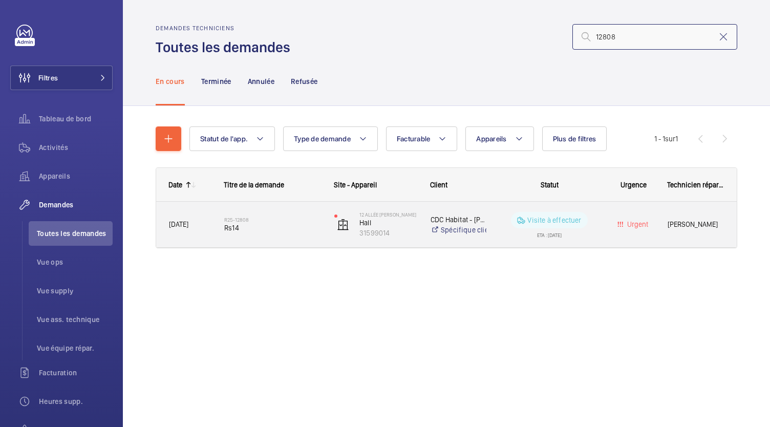
type input "12808"
click at [258, 223] on span "Rs14" at bounding box center [272, 228] width 97 height 10
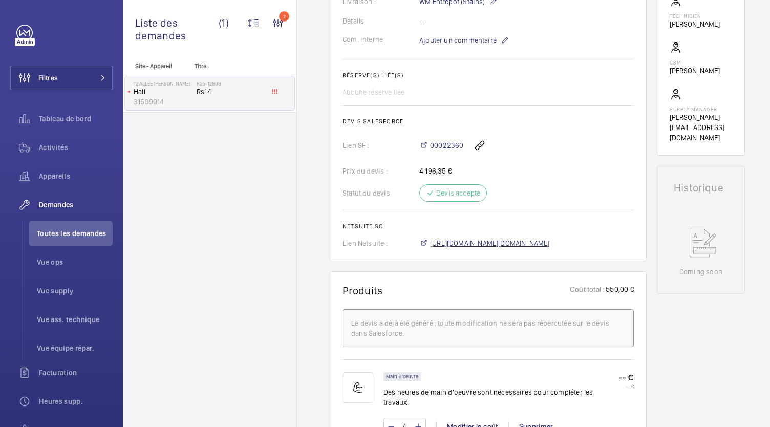
scroll to position [338, 0]
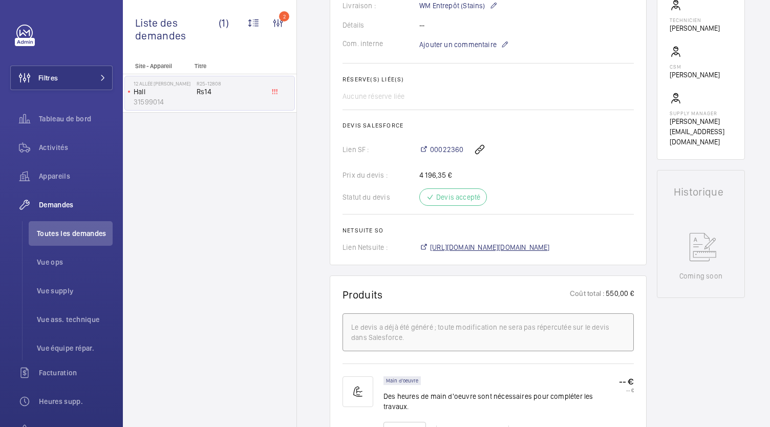
click at [451, 246] on span "https://6461500.app.netsuite.com/app/accounting/transactions/salesord.nl?id=303…" at bounding box center [490, 247] width 120 height 10
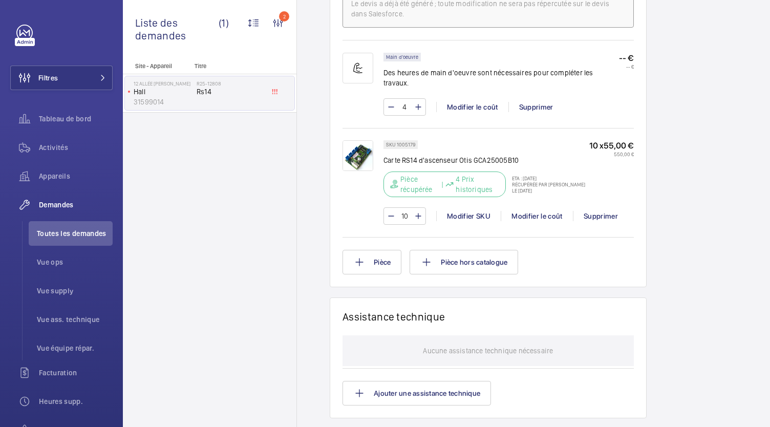
scroll to position [663, 0]
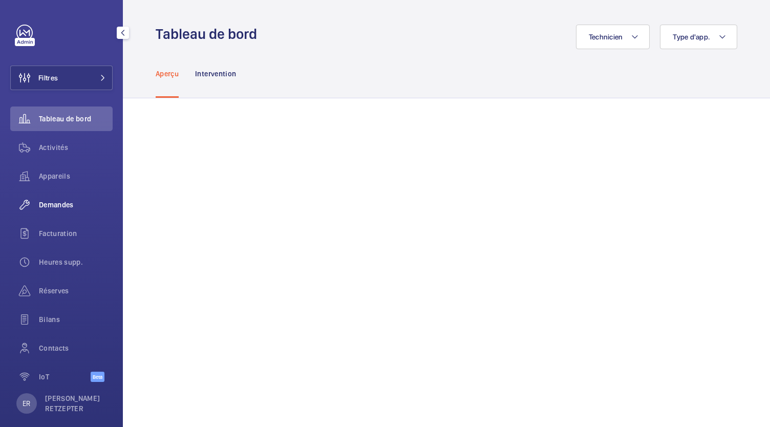
click at [57, 200] on span "Demandes" at bounding box center [76, 205] width 74 height 10
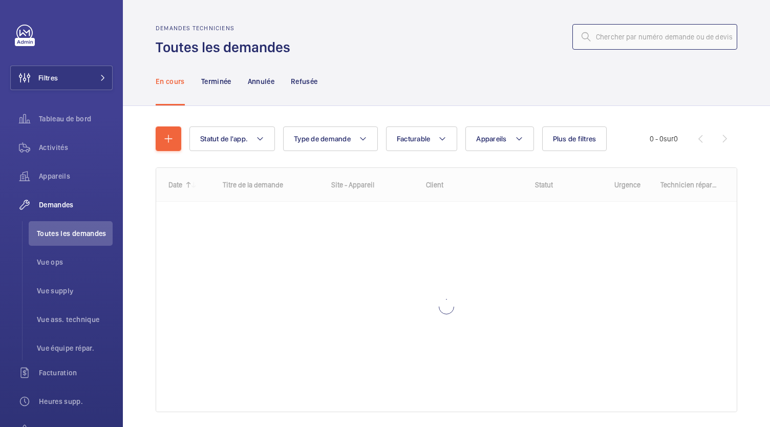
click at [621, 27] on input "text" at bounding box center [654, 37] width 165 height 26
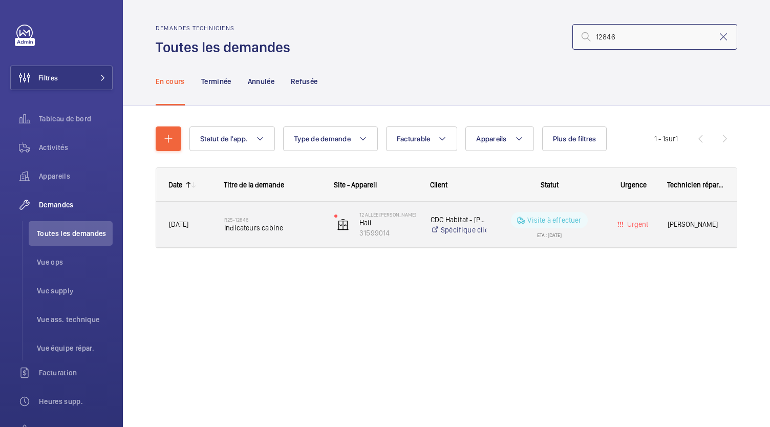
type input "12846"
click at [226, 221] on h2 "R25-12846" at bounding box center [272, 220] width 97 height 6
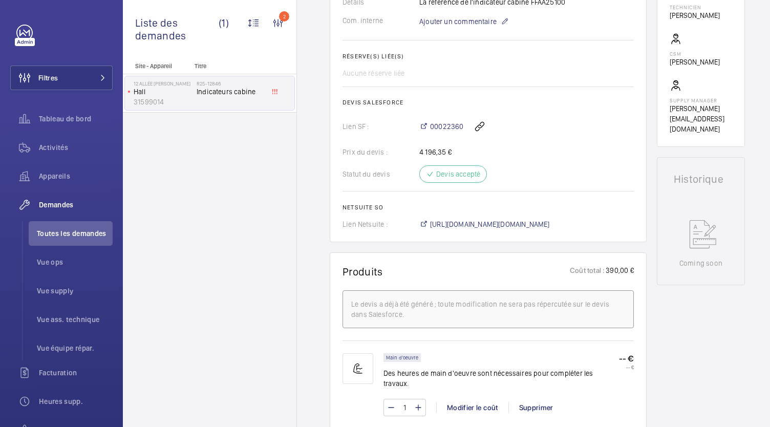
scroll to position [350, 0]
click at [449, 223] on span "https://6461500.app.netsuite.com/app/accounting/transactions/salesord.nl?id=304…" at bounding box center [490, 225] width 120 height 10
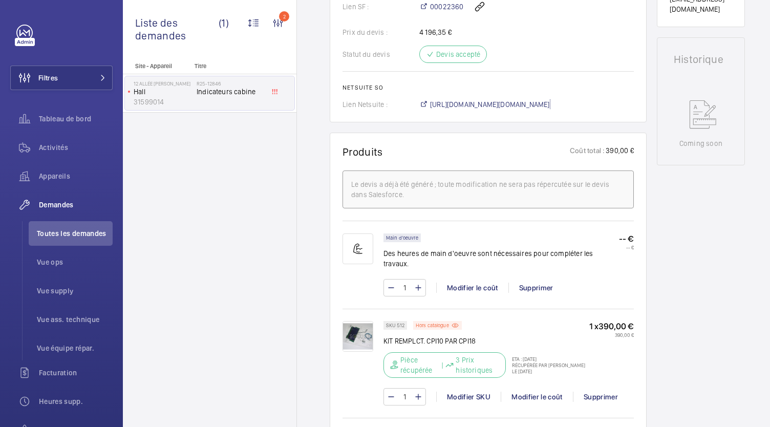
scroll to position [483, 0]
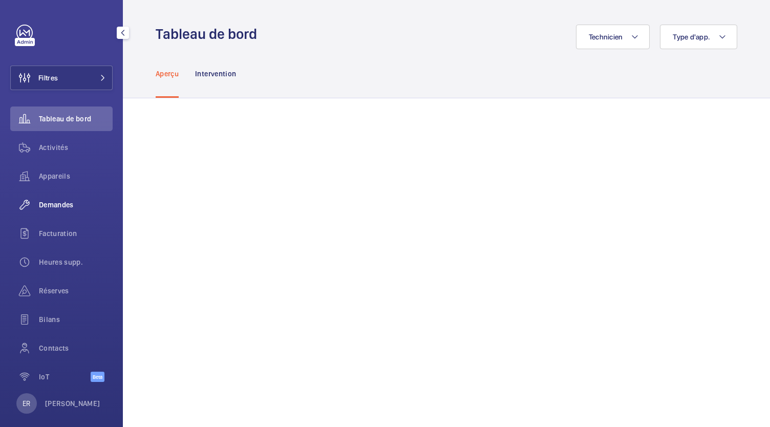
click at [42, 198] on div "Demandes" at bounding box center [61, 204] width 102 height 25
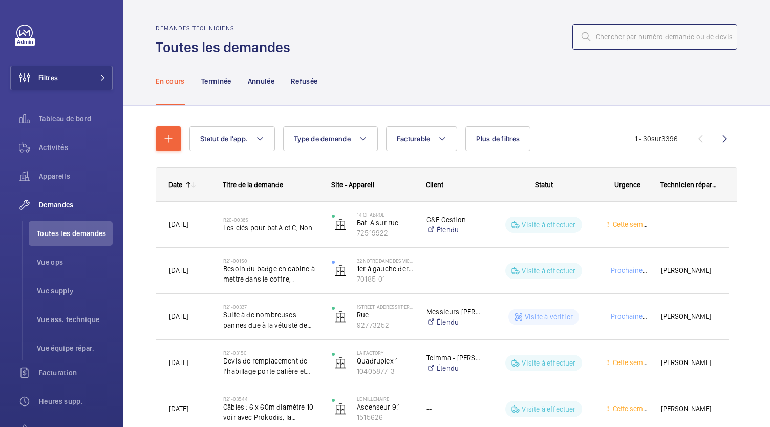
click at [622, 38] on input "text" at bounding box center [654, 37] width 165 height 26
type input "2"
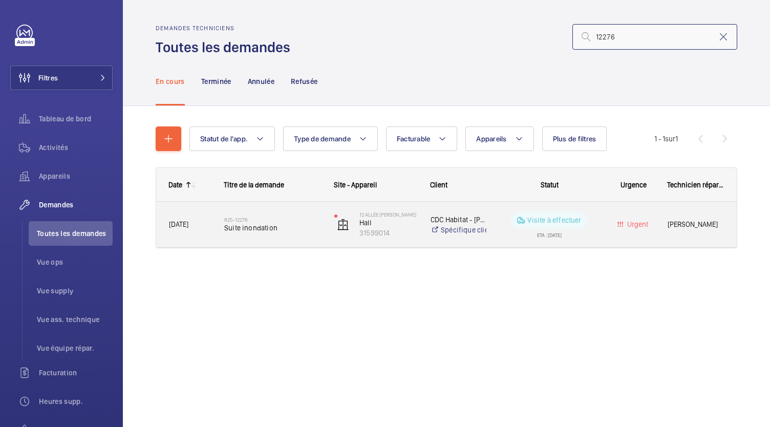
type input "12276"
click at [271, 221] on h2 "R25-12276" at bounding box center [272, 220] width 97 height 6
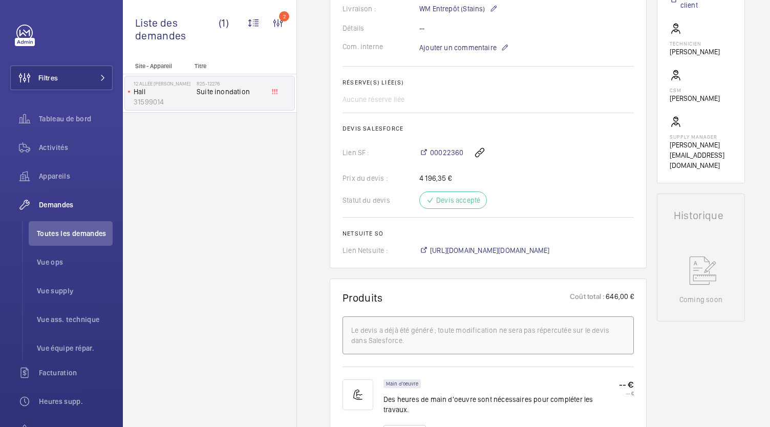
scroll to position [345, 0]
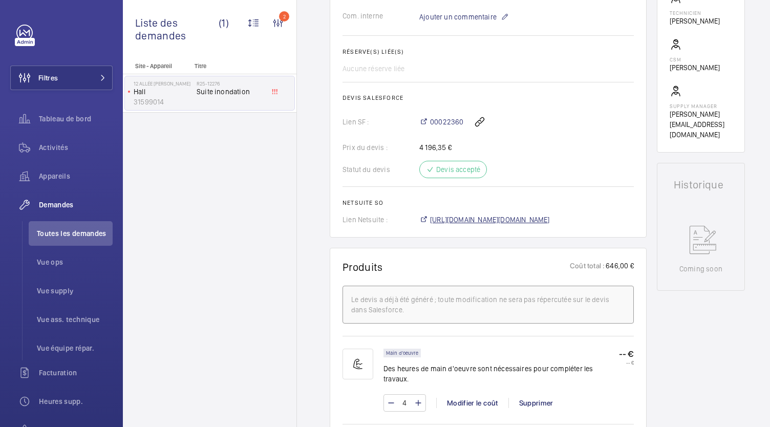
click at [461, 221] on span "[URL][DOMAIN_NAME][DOMAIN_NAME]" at bounding box center [490, 219] width 120 height 10
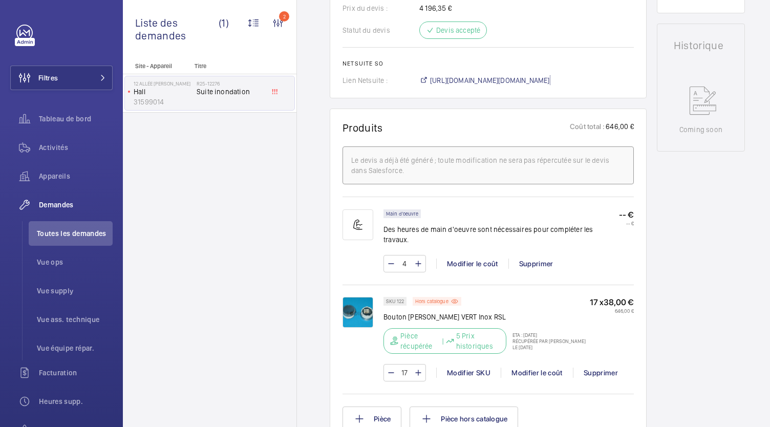
scroll to position [516, 0]
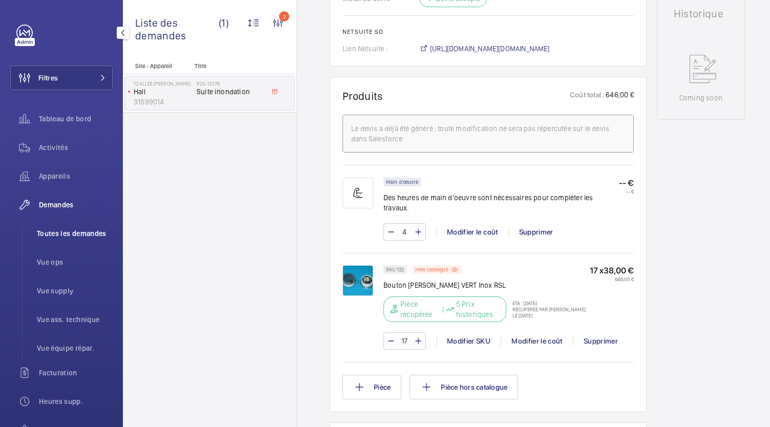
click at [78, 230] on span "Toutes les demandes" at bounding box center [75, 233] width 76 height 10
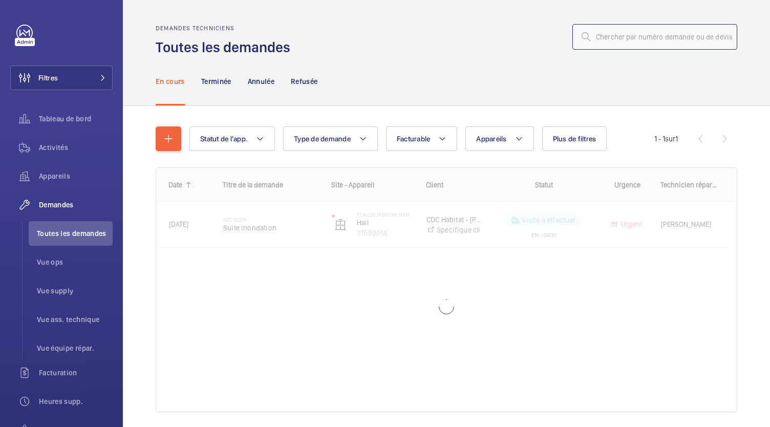
click at [604, 42] on input "text" at bounding box center [654, 37] width 165 height 26
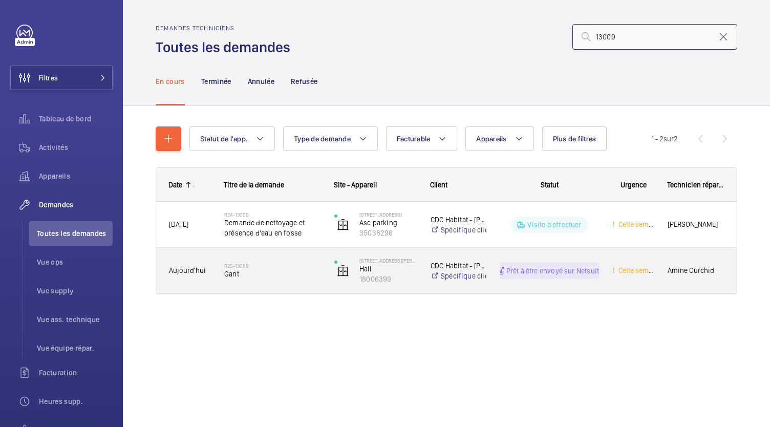
type input "13009"
click at [234, 267] on h2 "R25-13009" at bounding box center [272, 266] width 97 height 6
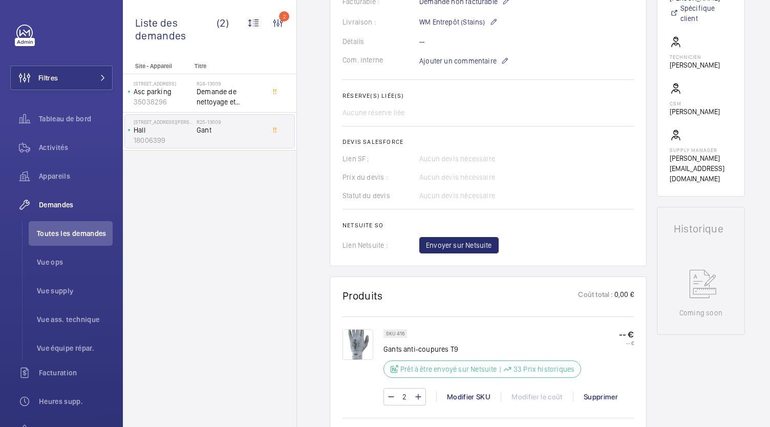
scroll to position [302, 0]
click at [466, 244] on span "Envoyer sur Netsuite" at bounding box center [459, 244] width 66 height 10
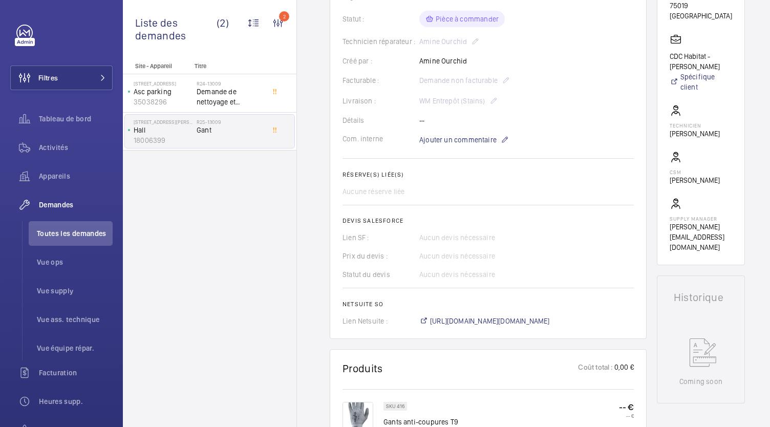
scroll to position [312, 0]
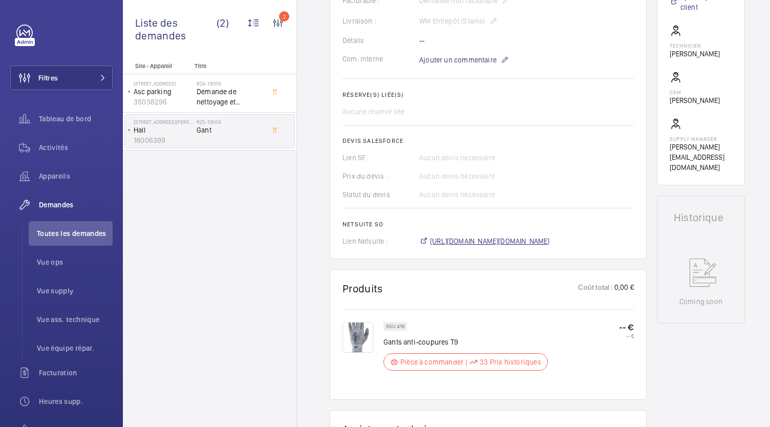
click at [512, 241] on span "[URL][DOMAIN_NAME][DOMAIN_NAME]" at bounding box center [490, 241] width 120 height 10
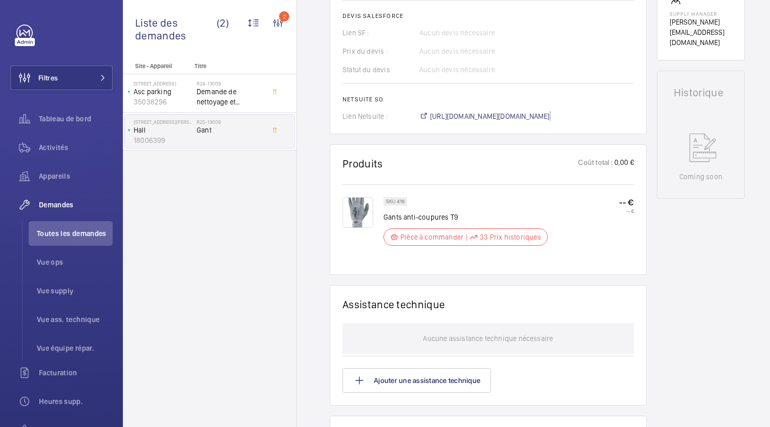
scroll to position [378, 0]
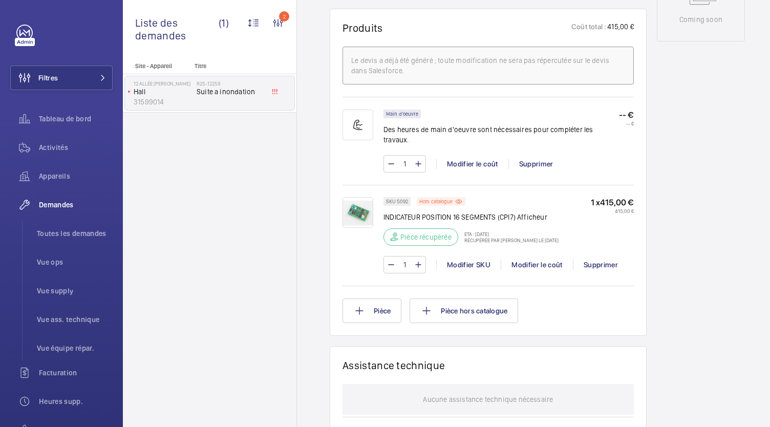
scroll to position [595, 0]
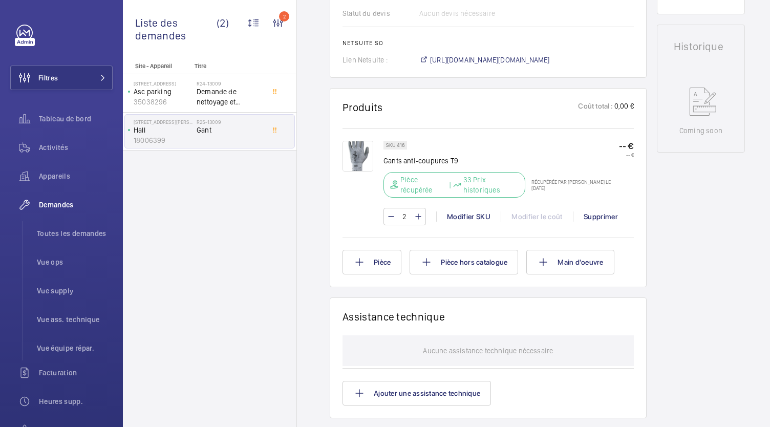
scroll to position [481, 0]
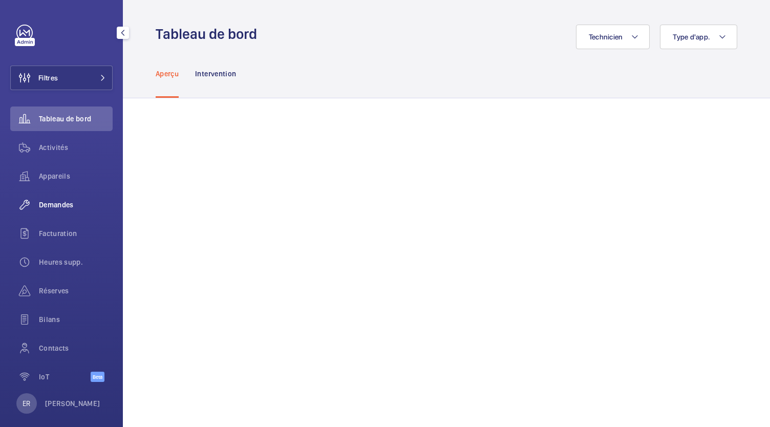
click at [85, 205] on span "Demandes" at bounding box center [76, 205] width 74 height 10
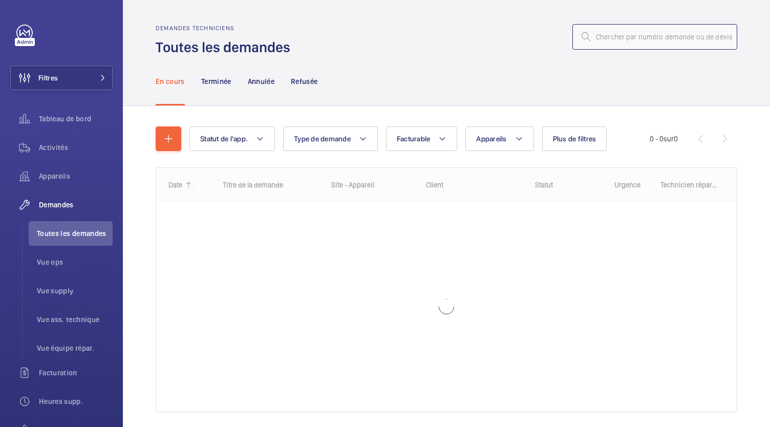
click at [605, 39] on input "text" at bounding box center [654, 37] width 165 height 26
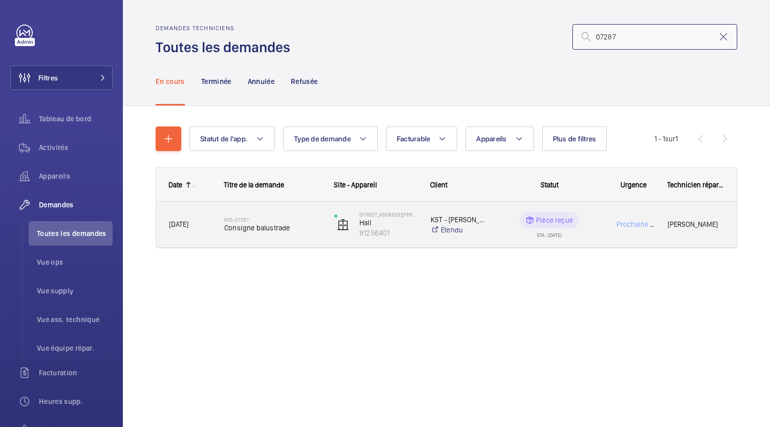
type input "07287"
click at [246, 226] on span "Consigne balustrade" at bounding box center [272, 228] width 97 height 10
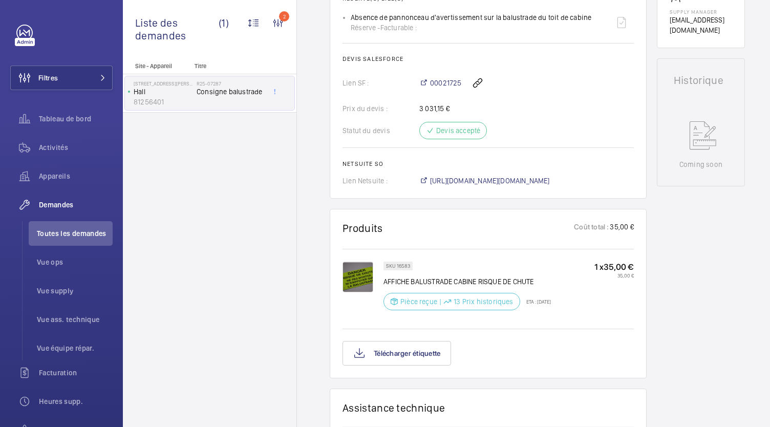
scroll to position [430, 0]
click at [448, 180] on span "[URL][DOMAIN_NAME][DOMAIN_NAME]" at bounding box center [490, 179] width 120 height 10
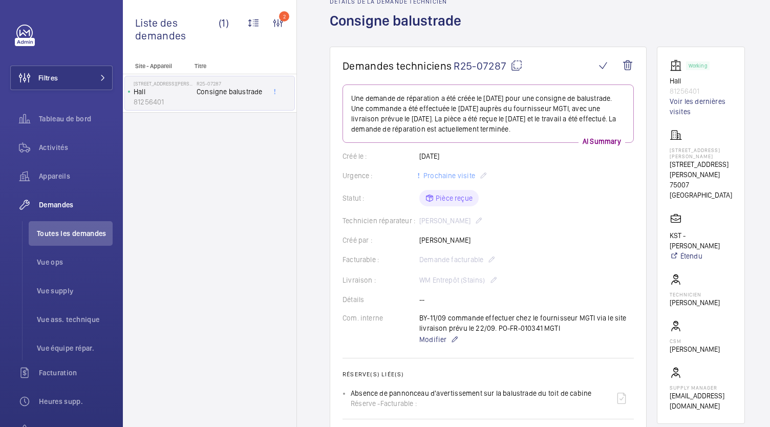
scroll to position [0, 0]
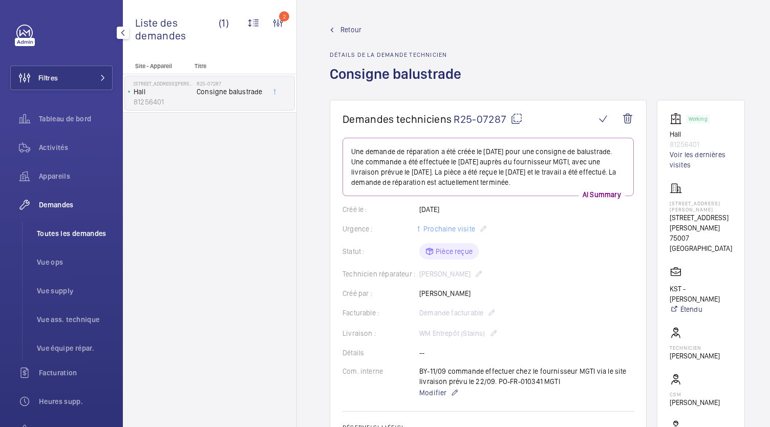
click at [106, 227] on li "Toutes les demandes" at bounding box center [71, 233] width 84 height 25
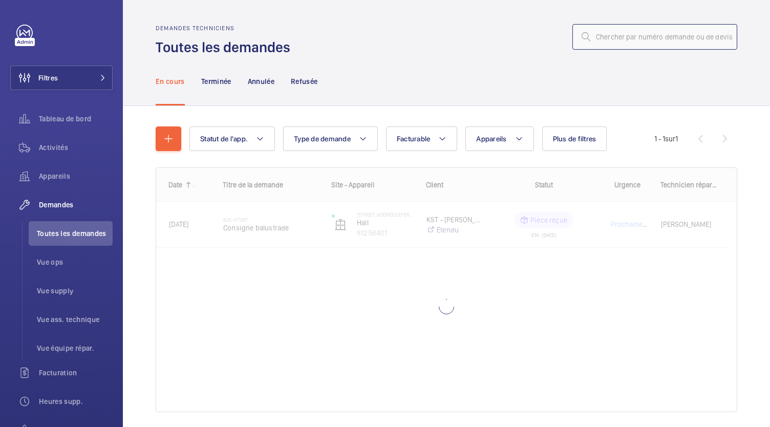
click at [610, 30] on input "text" at bounding box center [654, 37] width 165 height 26
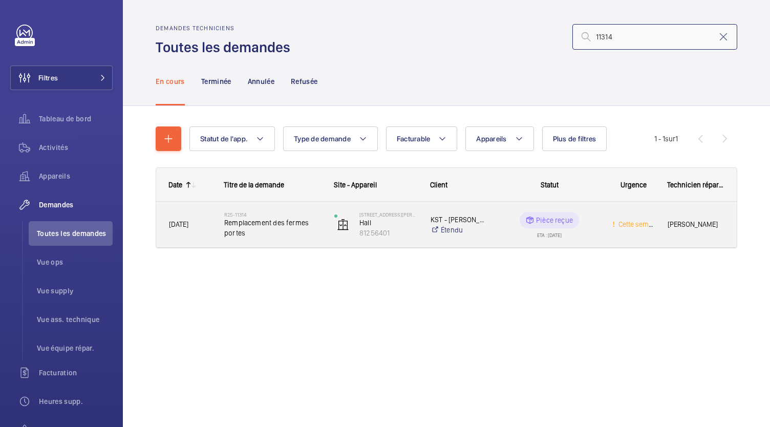
type input "11314"
click at [252, 229] on span "Remplacement des fermes portes" at bounding box center [272, 228] width 97 height 20
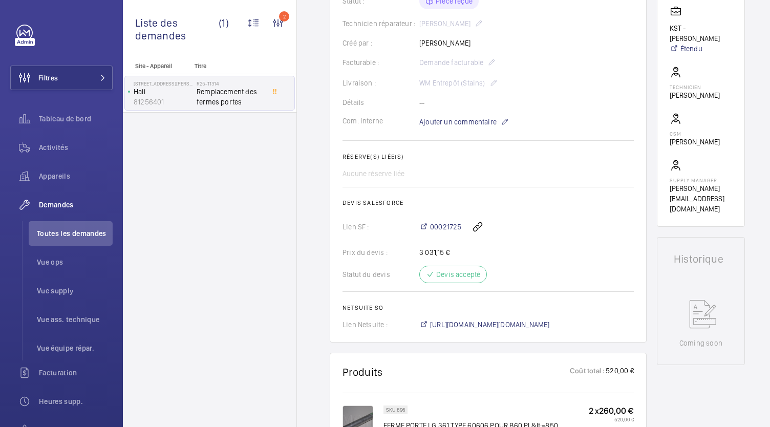
scroll to position [342, 0]
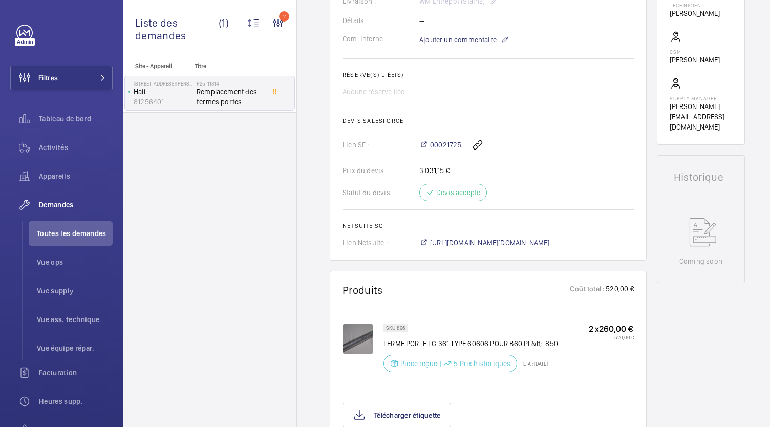
click at [446, 240] on span "[URL][DOMAIN_NAME][DOMAIN_NAME]" at bounding box center [490, 243] width 120 height 10
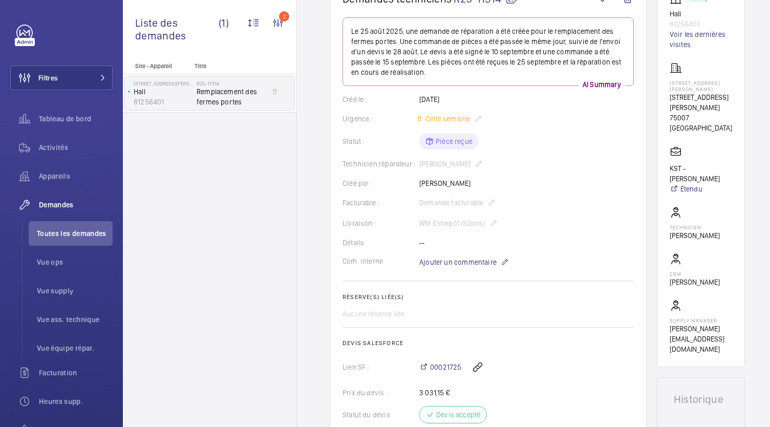
scroll to position [0, 0]
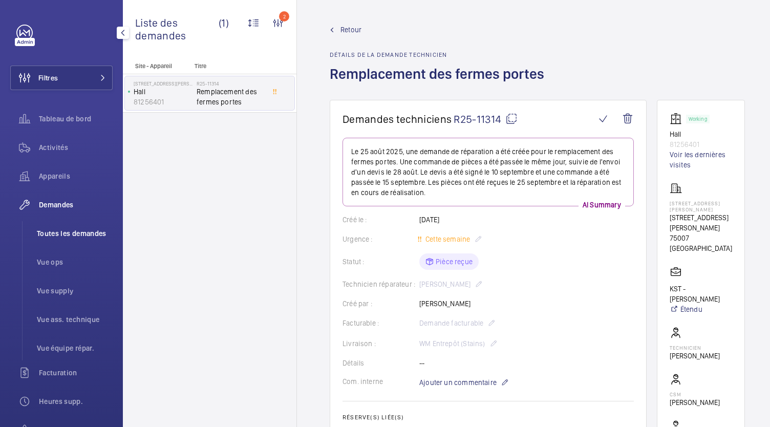
click at [98, 232] on span "Toutes les demandes" at bounding box center [75, 233] width 76 height 10
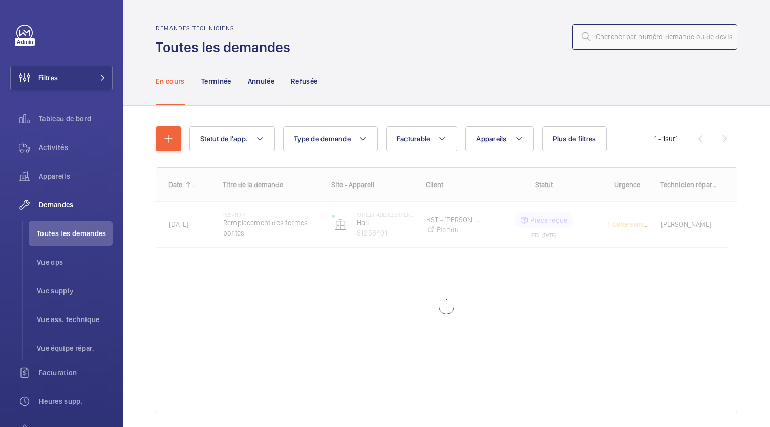
click at [655, 34] on input "text" at bounding box center [654, 37] width 165 height 26
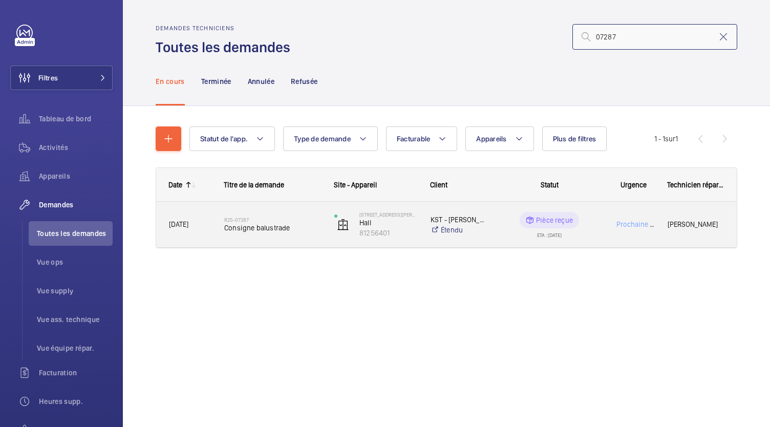
type input "07287"
click at [279, 229] on span "Consigne balustrade" at bounding box center [272, 228] width 97 height 10
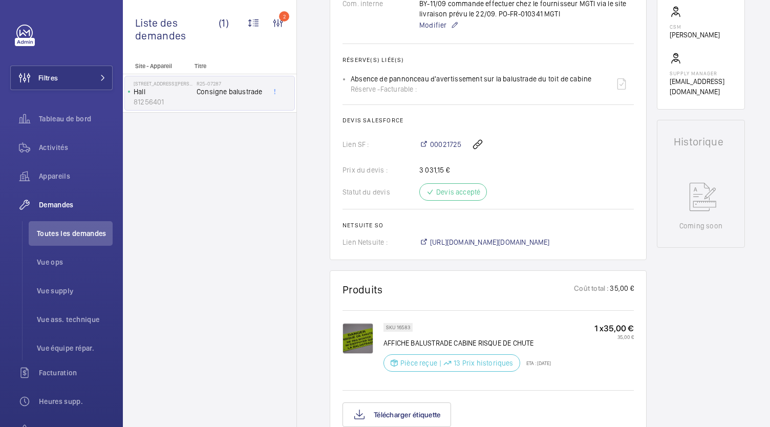
scroll to position [459, 0]
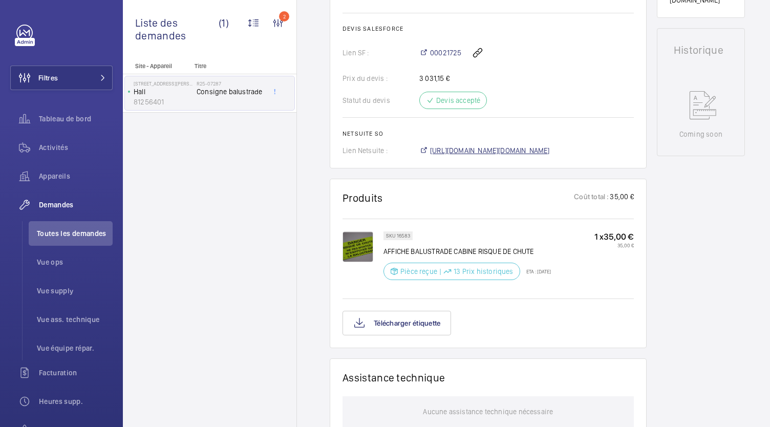
click at [442, 147] on span "https://6461500.app.netsuite.com/app/accounting/transactions/salesord.nl?id=299…" at bounding box center [490, 150] width 120 height 10
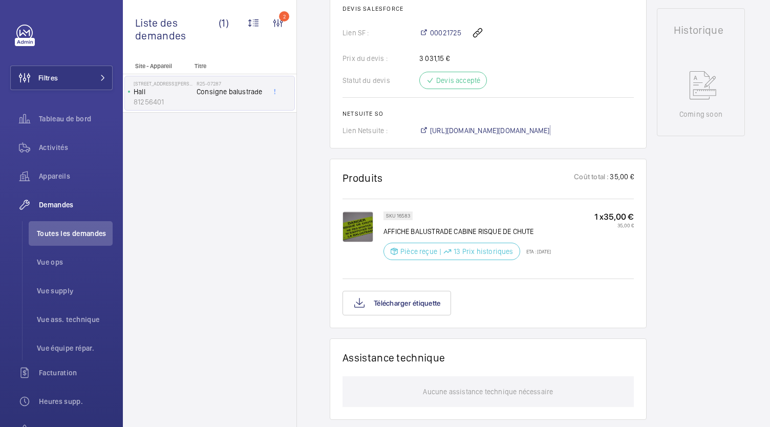
scroll to position [573, 0]
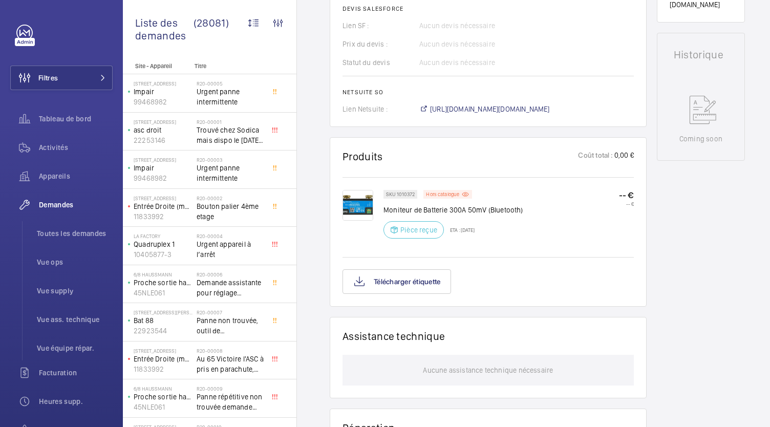
scroll to position [471, 0]
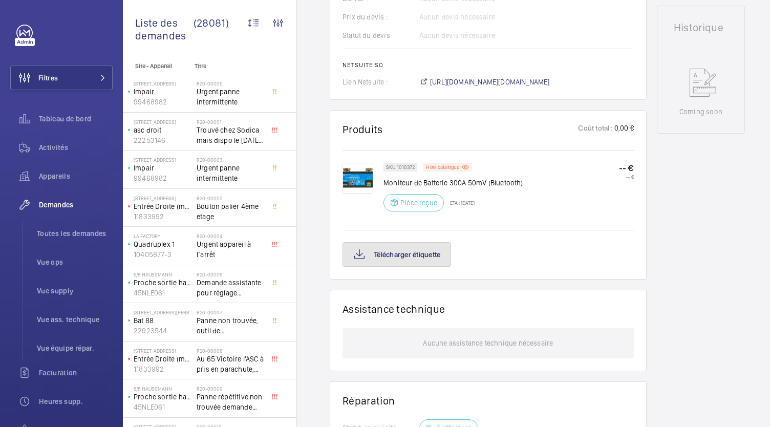
click at [426, 251] on button "Télécharger étiquette" at bounding box center [396, 254] width 109 height 25
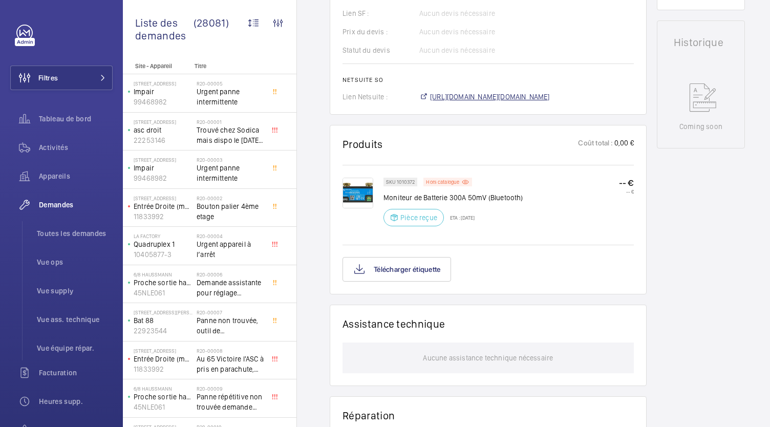
scroll to position [456, 0]
click at [386, 263] on button "Télécharger étiquette" at bounding box center [396, 270] width 109 height 25
